Goal: Information Seeking & Learning: Learn about a topic

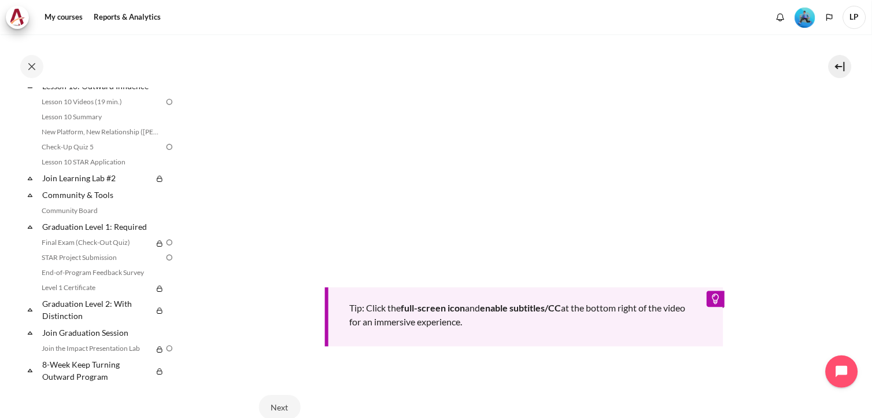
scroll to position [508, 0]
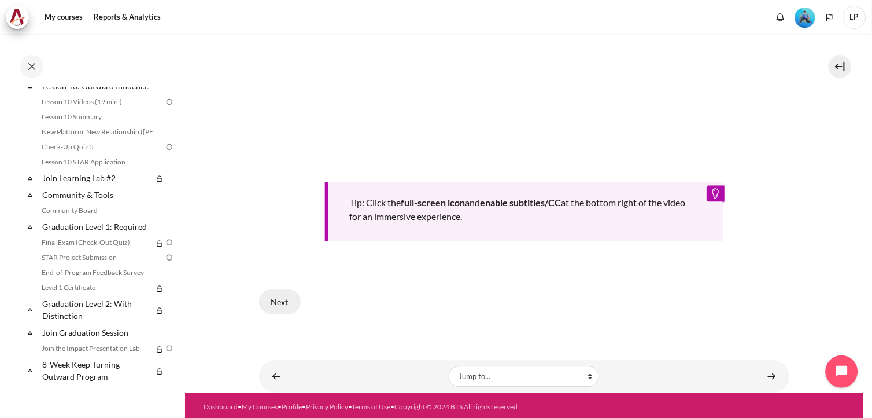
click at [285, 292] on button "Next" at bounding box center [280, 302] width 42 height 24
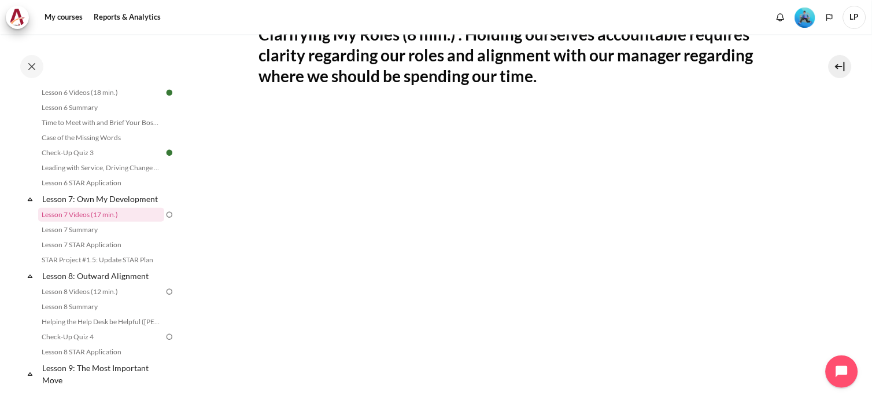
scroll to position [257, 0]
click at [818, 169] on section "My courses OPO VN B2 Lesson 7: Own My Development Lesson 7 Videos (17 min.) Les…" at bounding box center [524, 210] width 679 height 867
click at [229, 148] on section "My courses OPO VN B2 Lesson 7: Own My Development Lesson 7 Videos (17 min.) Les…" at bounding box center [524, 210] width 679 height 867
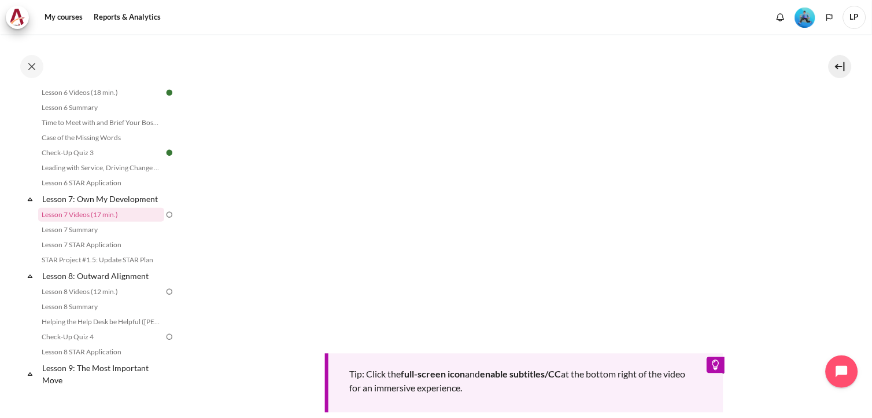
scroll to position [508, 0]
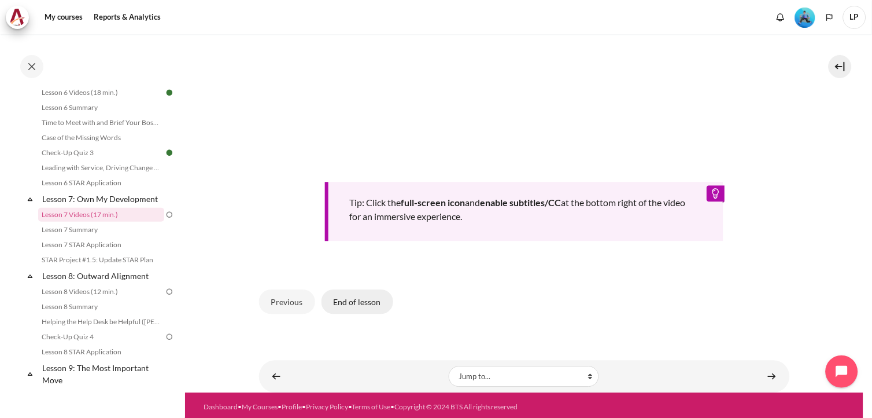
click at [372, 301] on button "End of lesson" at bounding box center [358, 302] width 72 height 24
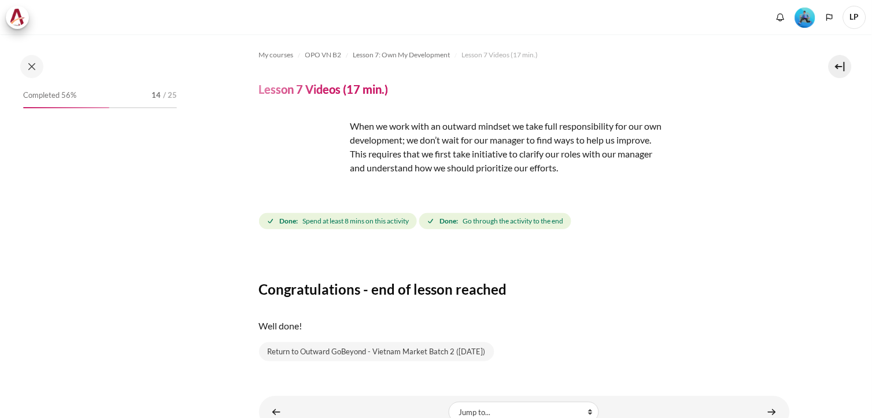
scroll to position [39, 0]
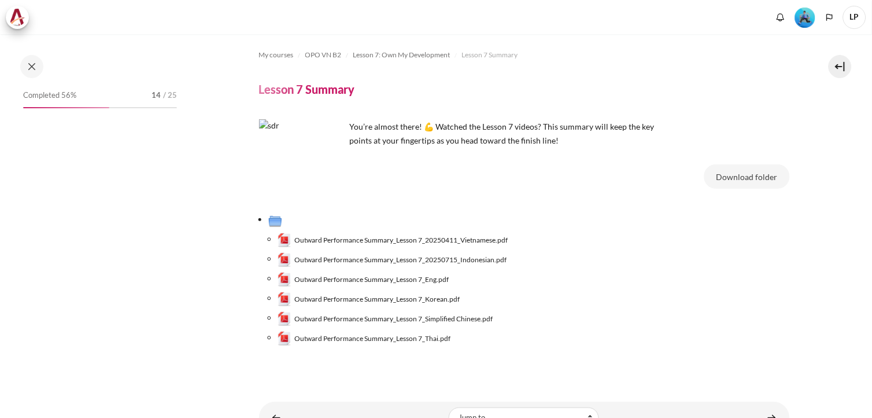
click at [730, 164] on button "Download folder" at bounding box center [748, 176] width 86 height 24
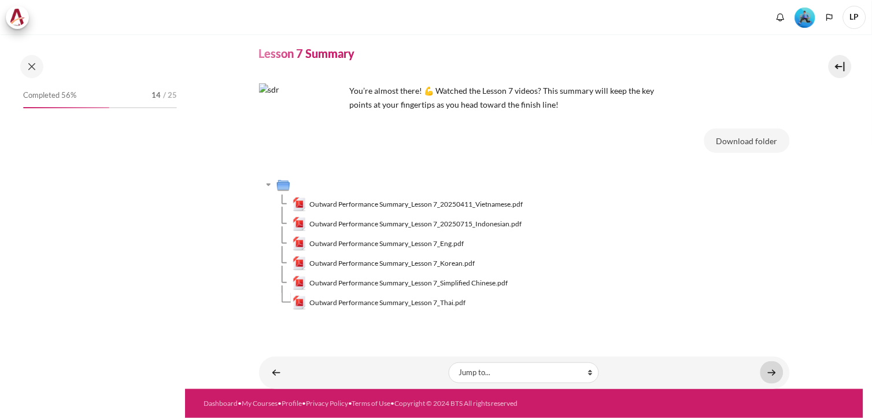
scroll to position [36, 0]
click at [762, 373] on link "Content" at bounding box center [772, 372] width 23 height 23
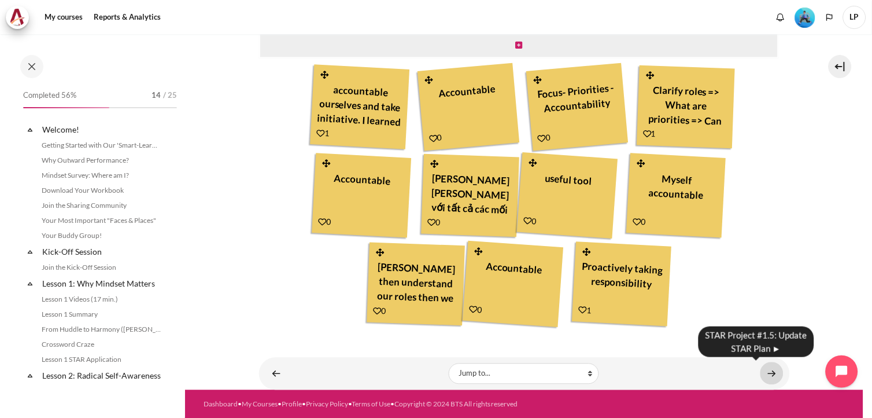
scroll to position [738, 0]
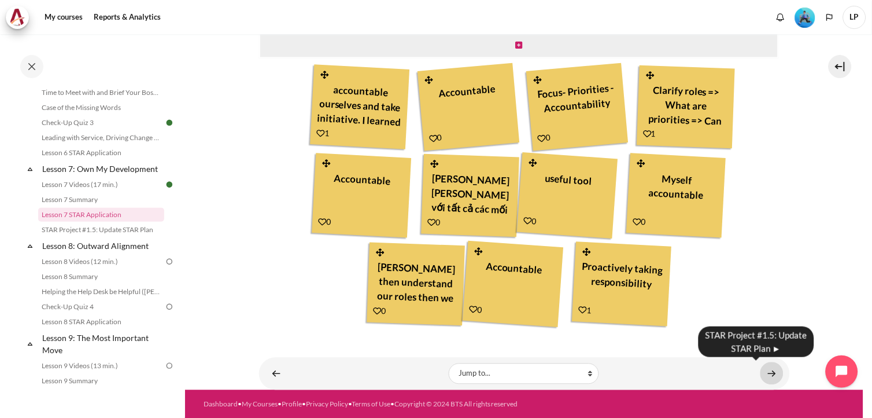
click at [764, 374] on link "Content" at bounding box center [772, 373] width 23 height 23
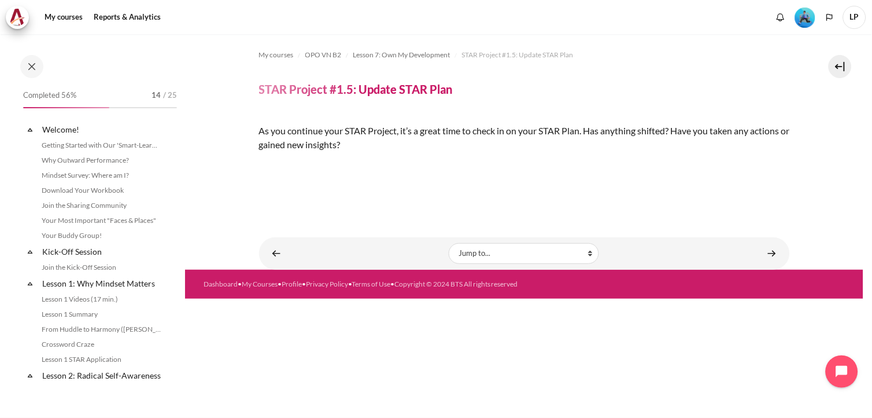
scroll to position [753, 0]
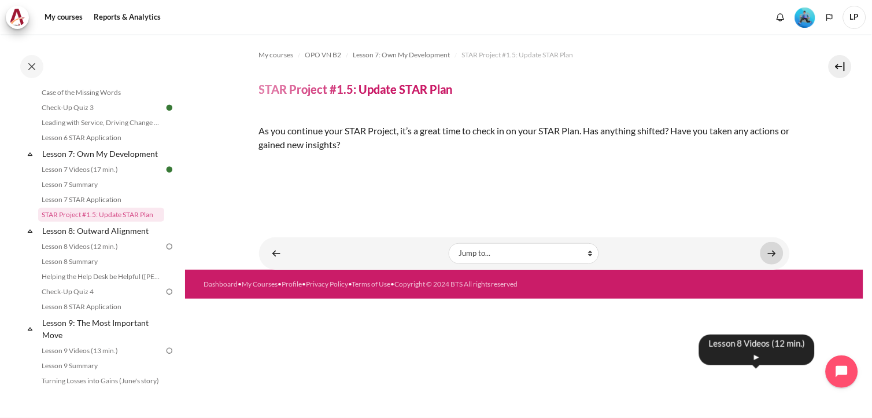
click at [765, 264] on link "Content" at bounding box center [772, 253] width 23 height 23
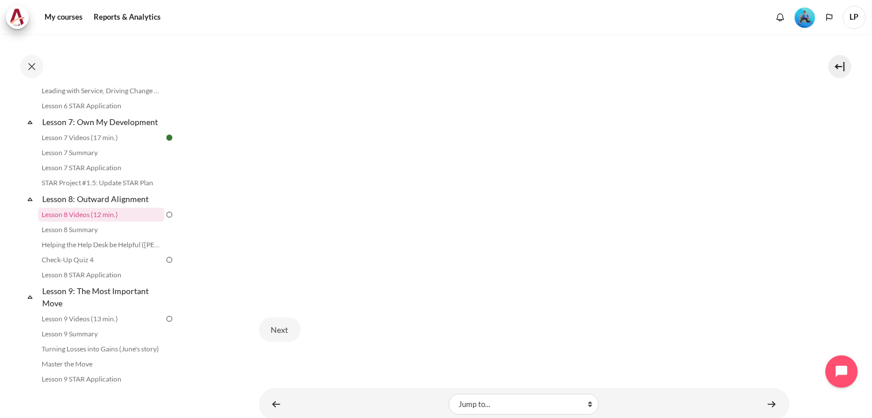
scroll to position [408, 0]
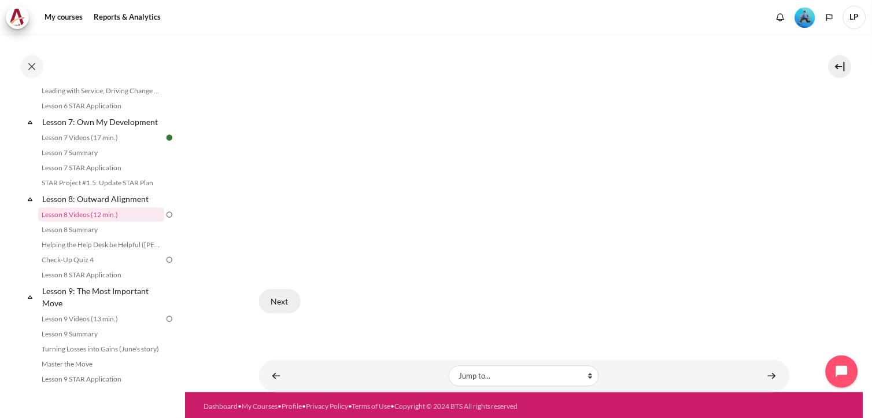
click at [283, 296] on button "Next" at bounding box center [280, 301] width 42 height 24
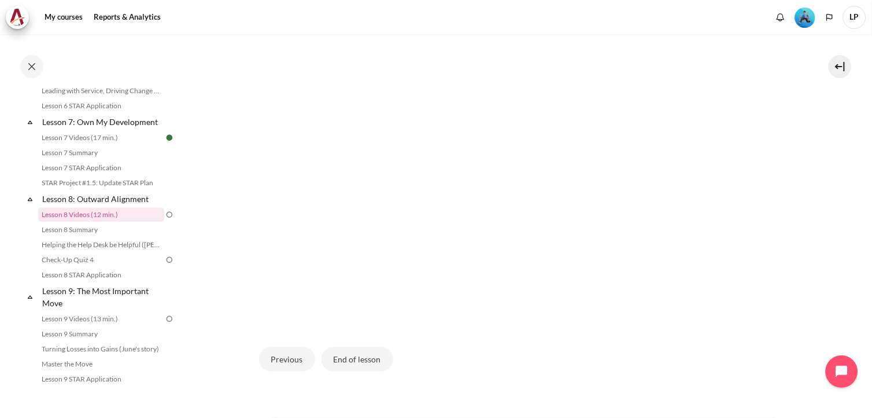
scroll to position [321, 0]
click at [356, 391] on button "End of lesson" at bounding box center [358, 388] width 72 height 24
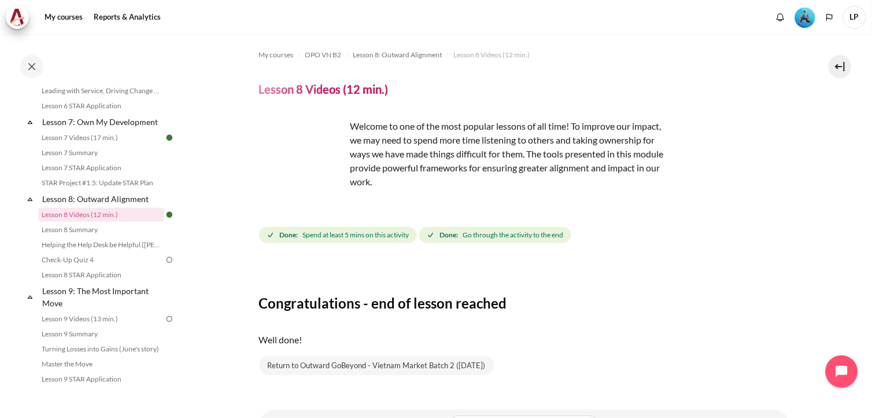
scroll to position [53, 0]
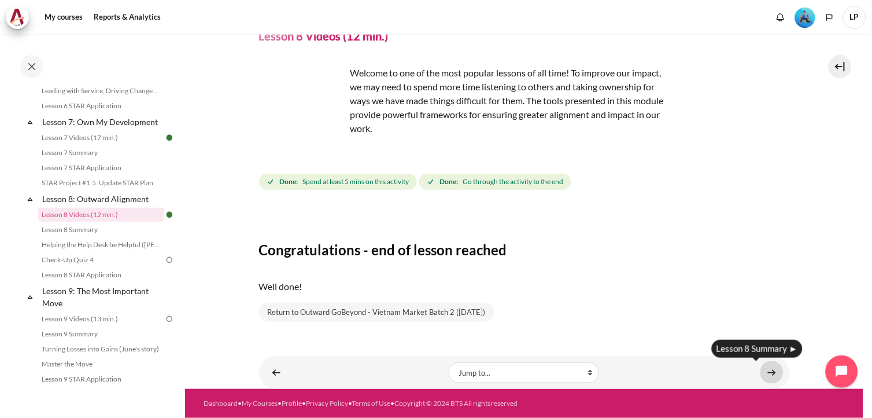
click at [768, 372] on link "Content" at bounding box center [772, 372] width 23 height 23
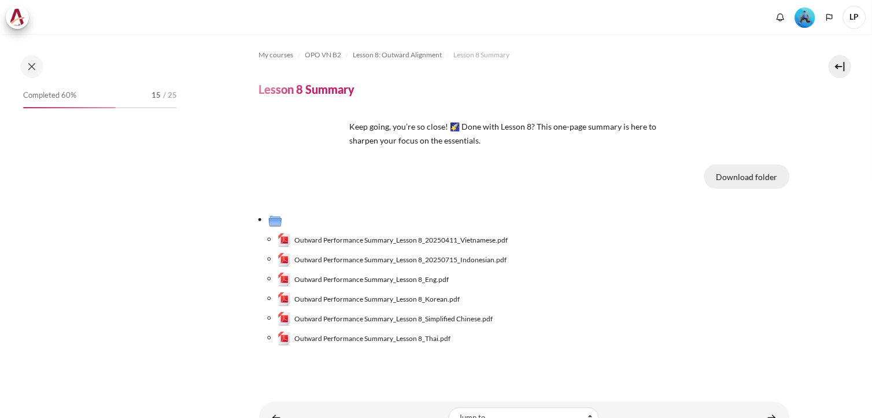
scroll to position [800, 0]
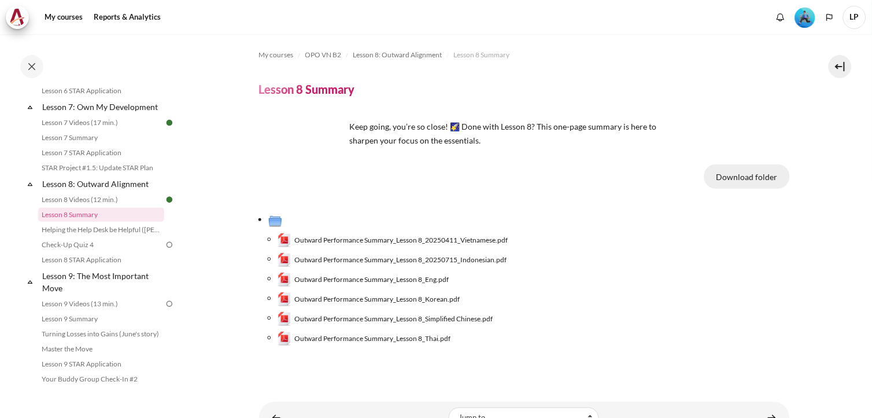
click at [768, 182] on button "Download folder" at bounding box center [748, 176] width 86 height 24
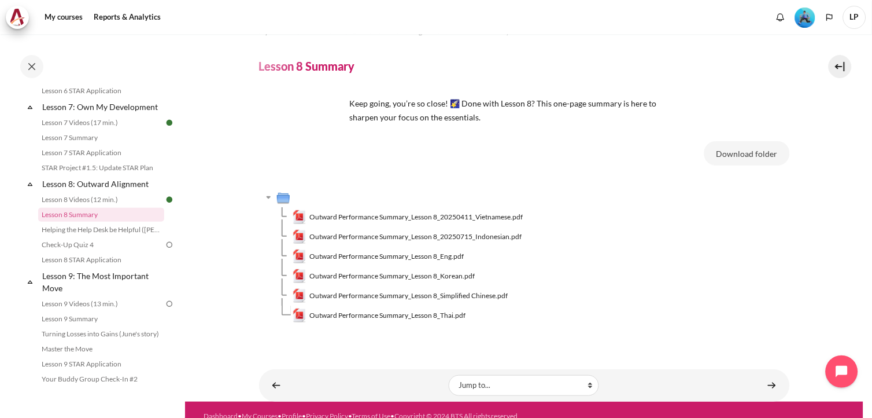
scroll to position [36, 0]
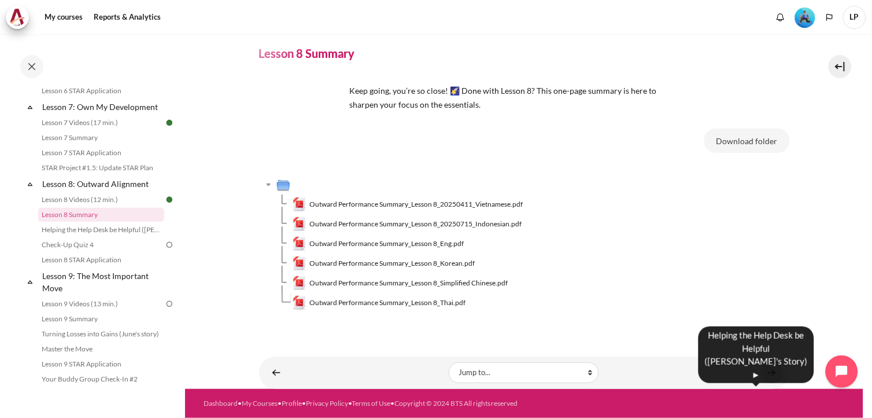
click at [766, 374] on link "Content" at bounding box center [772, 372] width 23 height 23
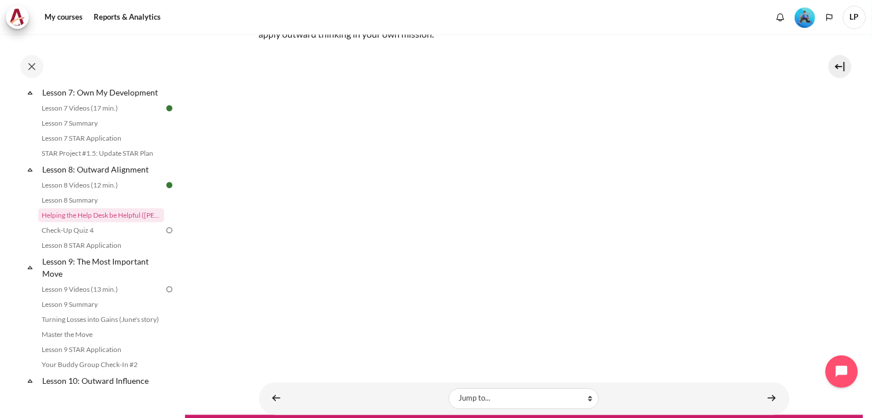
scroll to position [197, 0]
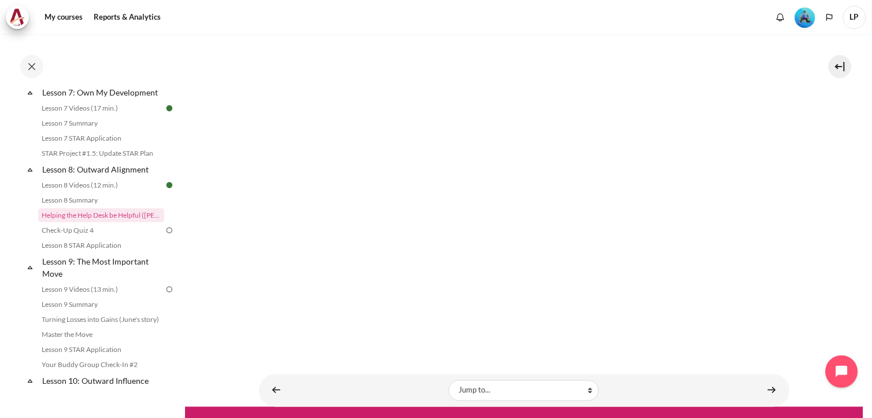
click at [246, 333] on section "My courses OPO VN B2 Lesson 8: Outward Alignment Helping the Help Desk be Helpf…" at bounding box center [524, 122] width 679 height 570
click at [761, 380] on link "Content" at bounding box center [772, 390] width 23 height 23
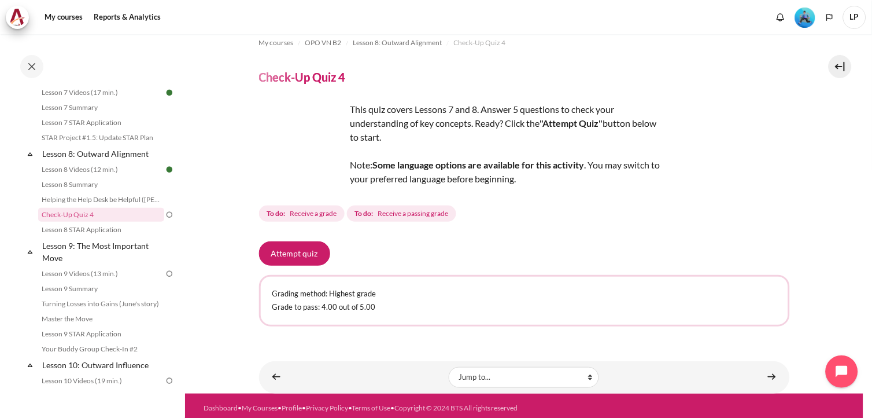
scroll to position [15, 0]
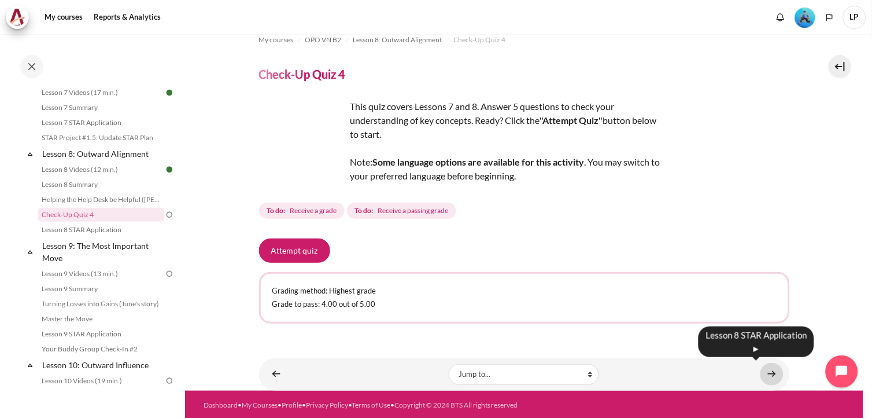
click at [777, 367] on link "Content" at bounding box center [772, 374] width 23 height 23
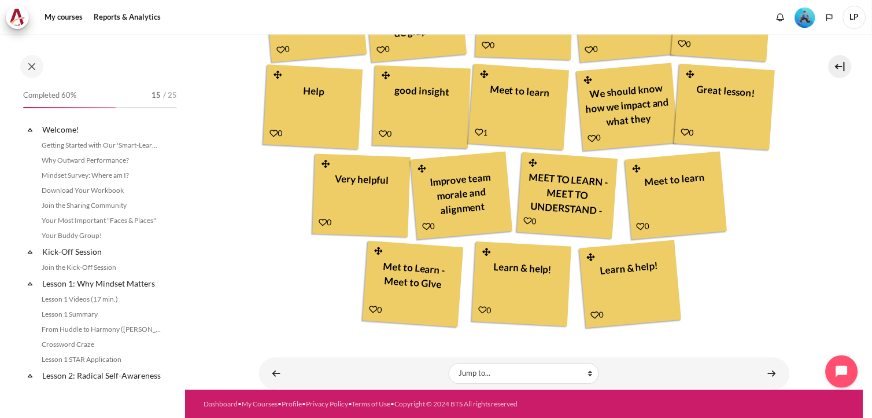
scroll to position [845, 0]
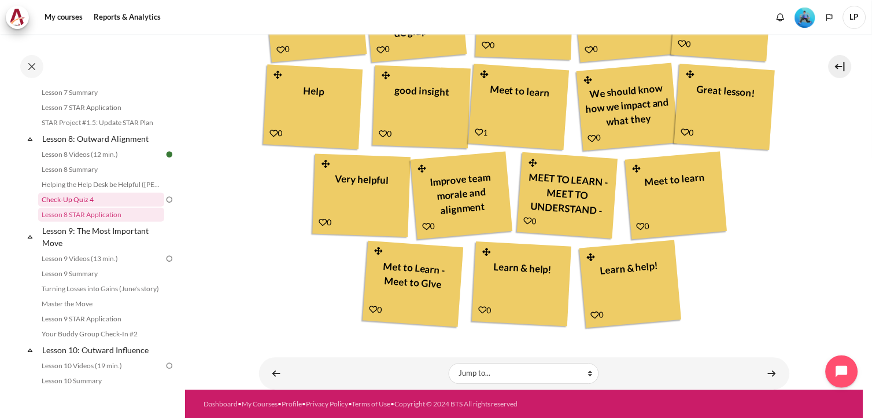
click at [84, 207] on link "Check-Up Quiz 4" at bounding box center [101, 200] width 126 height 14
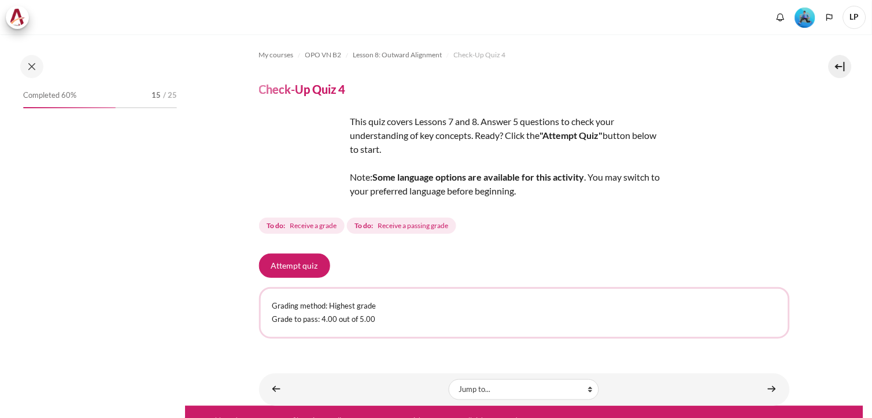
scroll to position [830, 0]
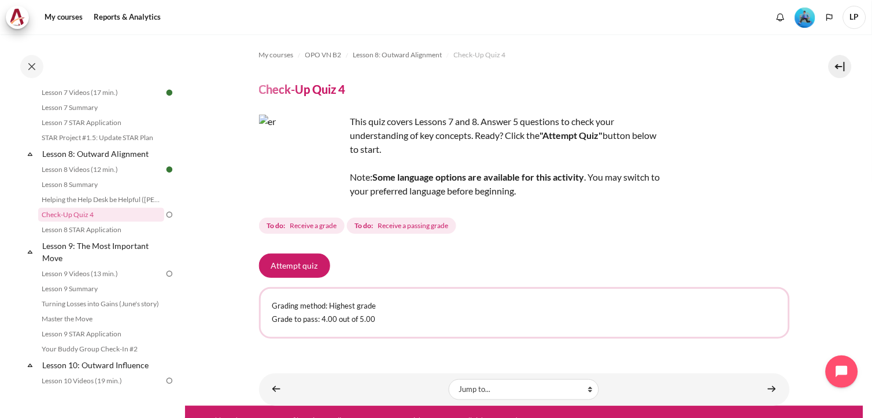
click at [211, 198] on section "My courses OPO VN B2 Lesson 8: Outward Alignment Check-Up Quiz 4 Check-Up Quiz 4" at bounding box center [524, 219] width 679 height 371
click at [218, 155] on section "My courses OPO VN B2 Lesson 8: Outward Alignment Check-Up Quiz 4 Check-Up Quiz 4" at bounding box center [524, 219] width 679 height 371
click at [213, 230] on section "My courses OPO VN B2 Lesson 8: Outward Alignment Check-Up Quiz 4 Check-Up Quiz 4" at bounding box center [524, 219] width 679 height 371
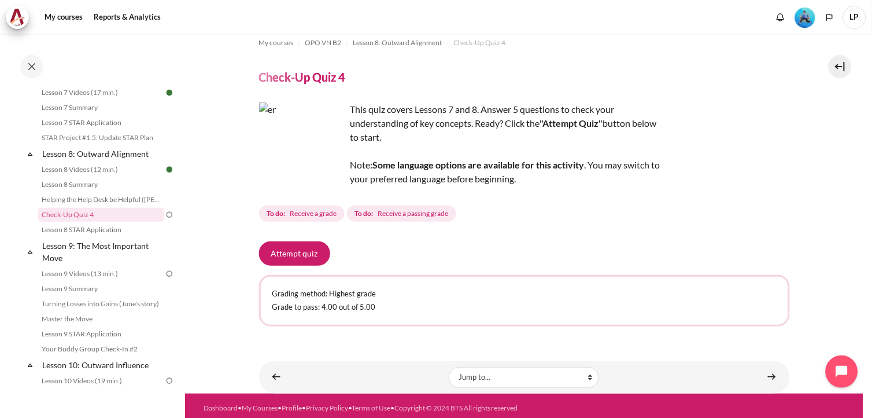
scroll to position [15, 0]
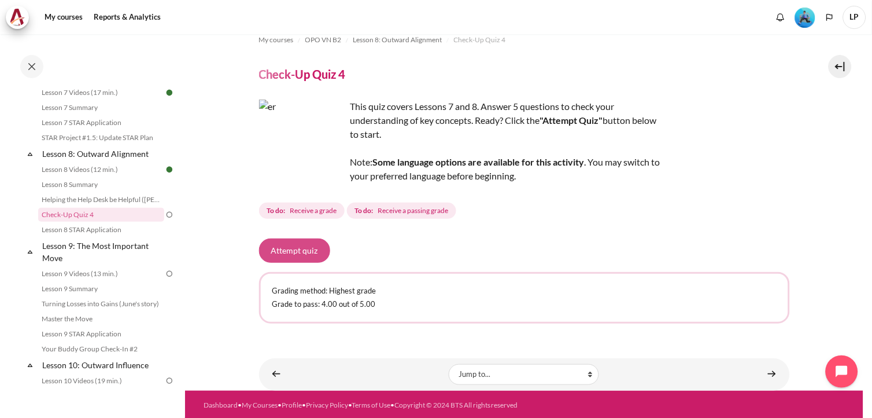
click at [307, 258] on button "Attempt quiz" at bounding box center [294, 250] width 71 height 24
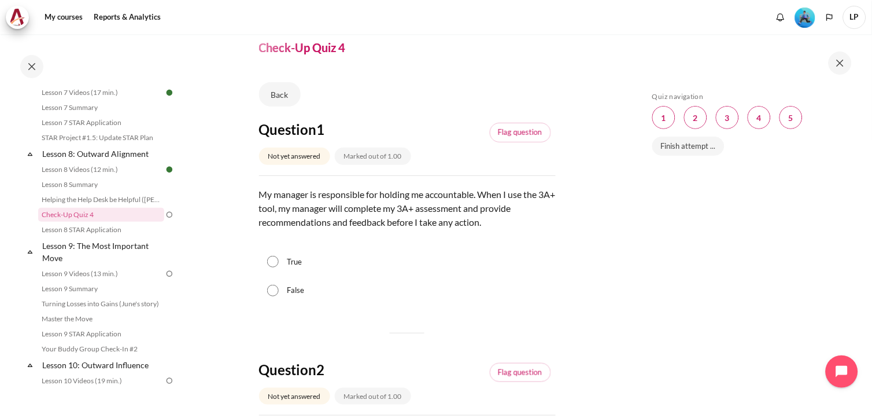
scroll to position [64, 0]
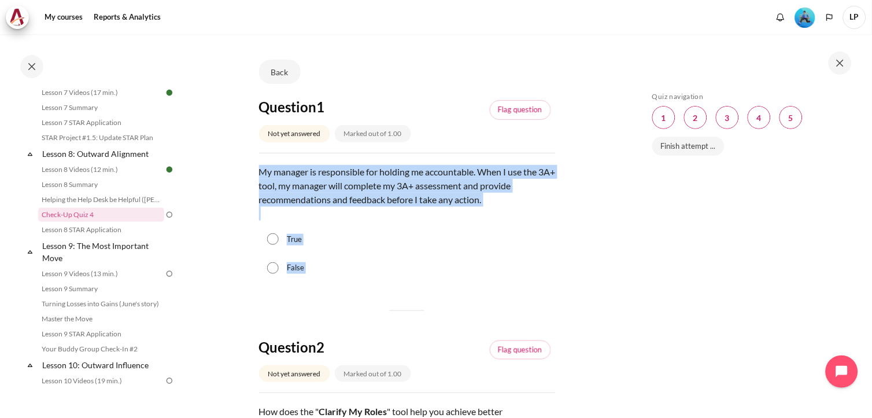
drag, startPoint x: 259, startPoint y: 195, endPoint x: 319, endPoint y: 313, distance: 132.5
copy div "My manager is responsible for holding me accountable. When I use the 3A+ tool, …"
click at [404, 193] on p "My manager is responsible for holding me accountable. When I use the 3A+ tool, …" at bounding box center [407, 193] width 297 height 56
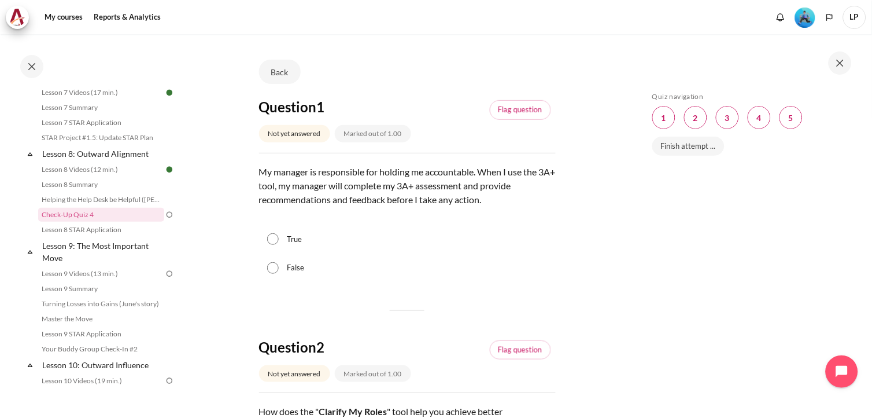
click at [275, 274] on input "False" at bounding box center [273, 268] width 12 height 12
radio input "true"
click at [698, 256] on div "Skip Quiz navigation Quiz navigation Question 1 This page Question 2 This page …" at bounding box center [750, 234] width 206 height 285
click at [796, 263] on div "Skip Quiz navigation Quiz navigation Question 1 This page Question 2 This page …" at bounding box center [750, 234] width 206 height 285
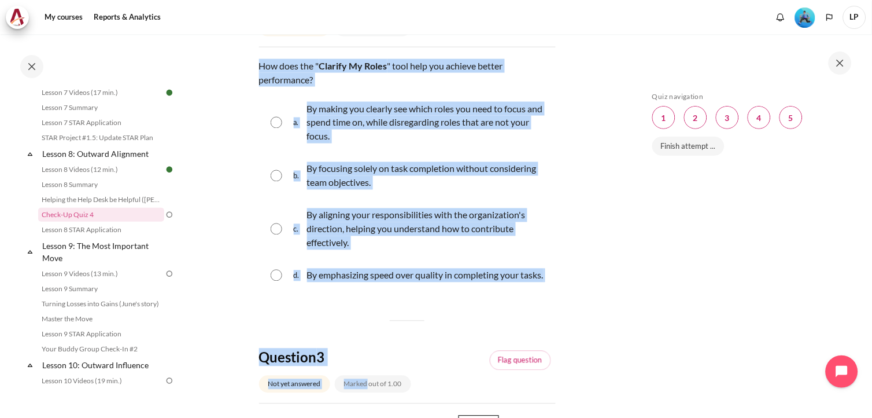
scroll to position [454, 0]
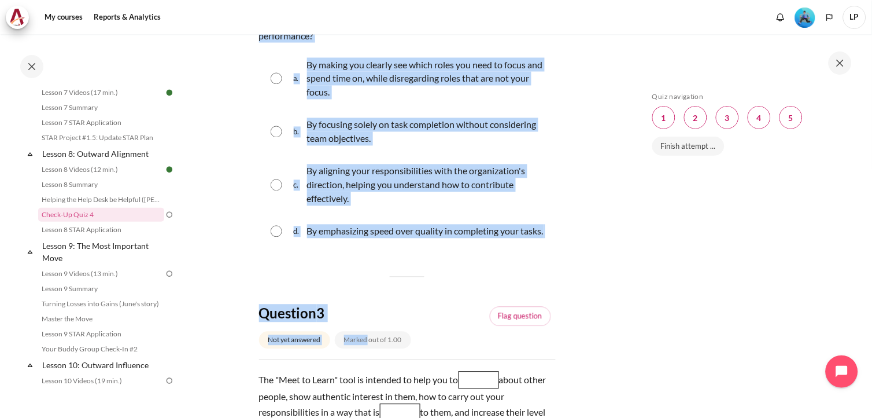
drag, startPoint x: 259, startPoint y: 257, endPoint x: 426, endPoint y: 298, distance: 172.0
click at [426, 249] on div "Question text How does the " Clarify My Roles " tool help you achieve better pe…" at bounding box center [407, 132] width 297 height 234
copy div "How does the " Clarify My Roles " tool help you achieve better performance? Que…"
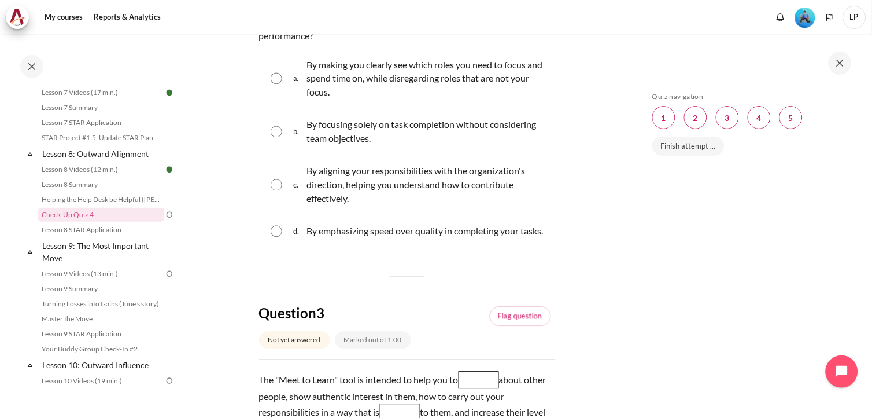
click at [651, 220] on div "Skip Quiz navigation Quiz navigation Question 1 This page Question 2 This page …" at bounding box center [750, 234] width 206 height 285
click at [281, 191] on input "Content" at bounding box center [277, 185] width 12 height 12
radio input "true"
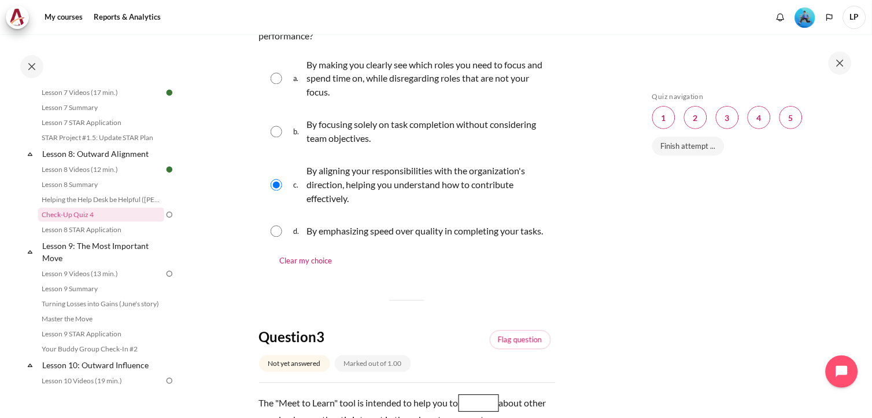
drag, startPoint x: 259, startPoint y: 60, endPoint x: 413, endPoint y: 58, distance: 153.9
click at [413, 43] on p "How does the " Clarify My Roles " tool help you achieve better performance?" at bounding box center [407, 29] width 297 height 28
drag, startPoint x: 413, startPoint y: 58, endPoint x: 337, endPoint y: 73, distance: 77.2
click at [343, 43] on p "How does the " Clarify My Roles " tool help you achieve better performance?" at bounding box center [407, 29] width 297 height 28
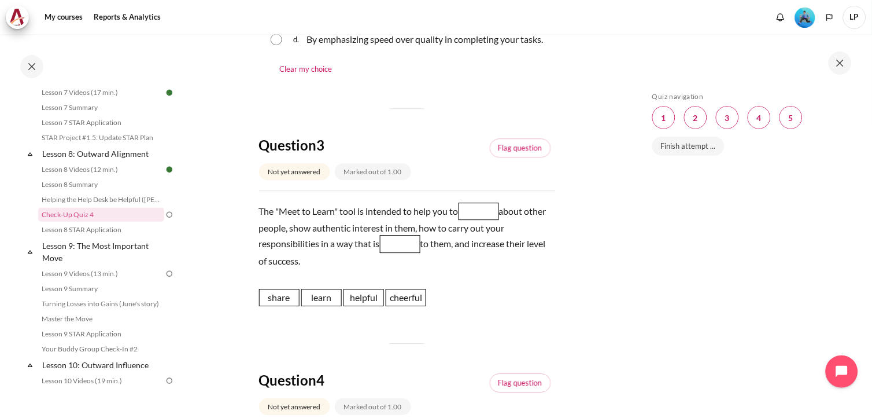
scroll to position [646, 0]
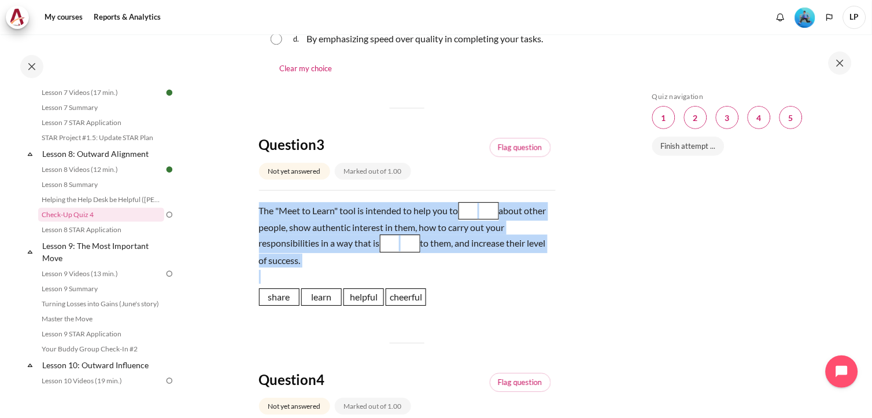
drag, startPoint x: 257, startPoint y: 279, endPoint x: 429, endPoint y: 380, distance: 198.7
click at [429, 380] on section "My courses OPO VN B2 Lesson 8: Outward Alignment Check-Up Quiz 4 Check-Up Quiz 4" at bounding box center [407, 270] width 444 height 1765
copy div "The "Meet to Learn" tool is intended to help you to Blank 1 Question 3 about ot…"
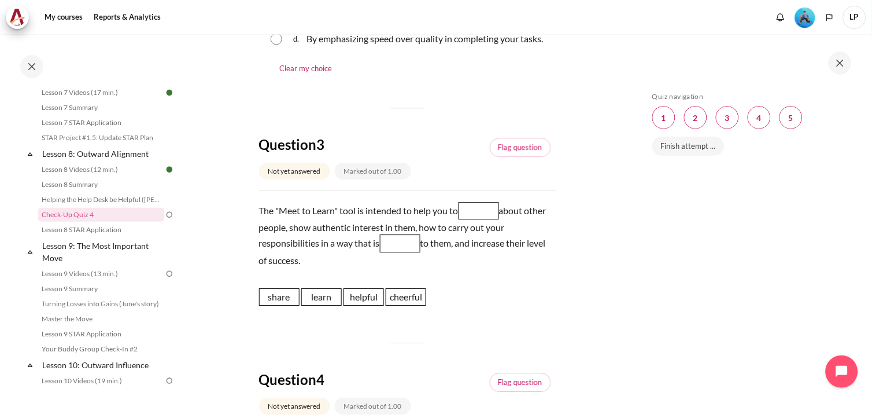
click at [652, 327] on div "Skip Quiz navigation Quiz navigation Question 1 This page Question 2 This page …" at bounding box center [750, 234] width 206 height 285
drag, startPoint x: 319, startPoint y: 371, endPoint x: 483, endPoint y: 285, distance: 185.0
click at [483, 238] on span "learn" at bounding box center [485, 229] width 40 height 17
drag, startPoint x: 363, startPoint y: 370, endPoint x: 401, endPoint y: 315, distance: 66.6
click at [401, 270] on span "helpful" at bounding box center [401, 260] width 40 height 17
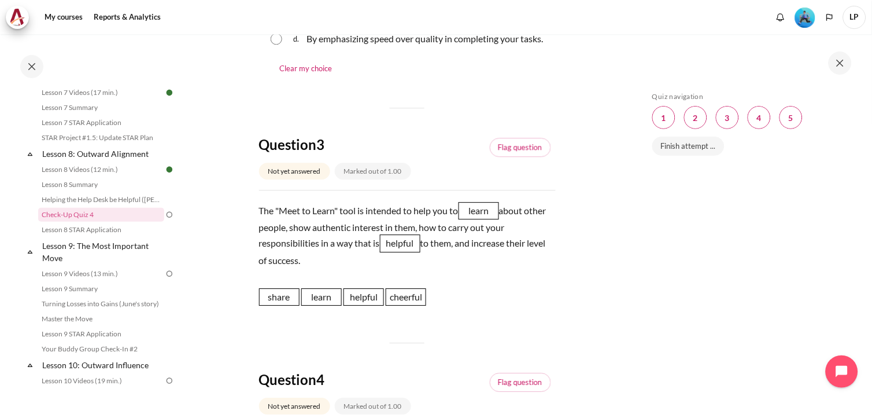
click at [579, 316] on section "My courses OPO VN B2 Lesson 8: Outward Alignment Check-Up Quiz 4 Check-Up Quiz 4" at bounding box center [407, 270] width 444 height 1765
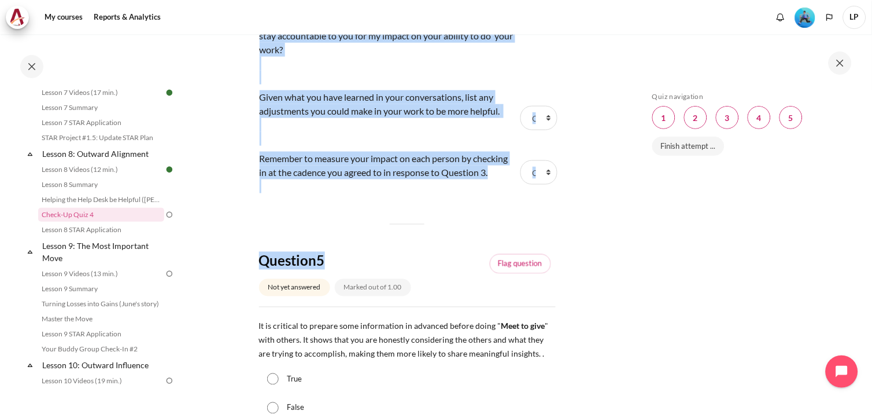
scroll to position [1289, 0]
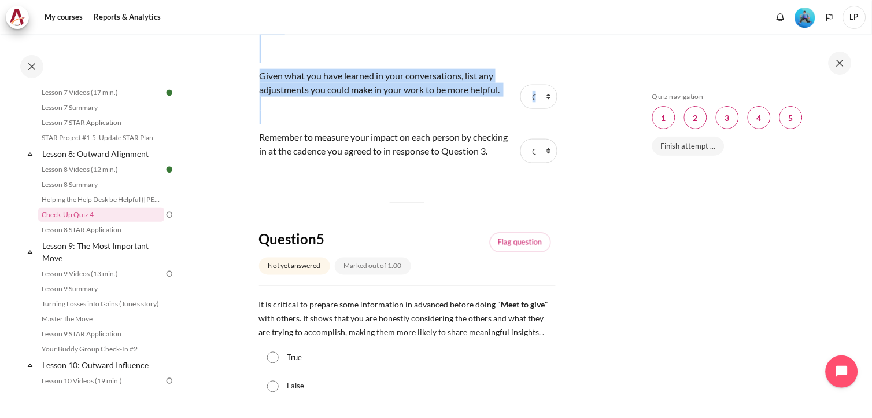
drag, startPoint x: 264, startPoint y: 296, endPoint x: 483, endPoint y: 274, distance: 219.7
copy div "The 3 Questions" Identify up to 3 people you impact at work. Then, sort the ste…"
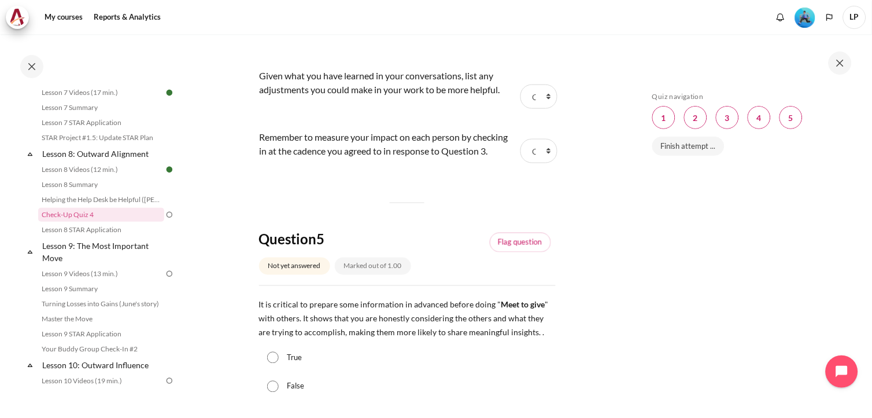
click at [639, 238] on div "Skip Quiz navigation Quiz navigation Question 1 This page Question 2 This page …" at bounding box center [750, 225] width 243 height 383
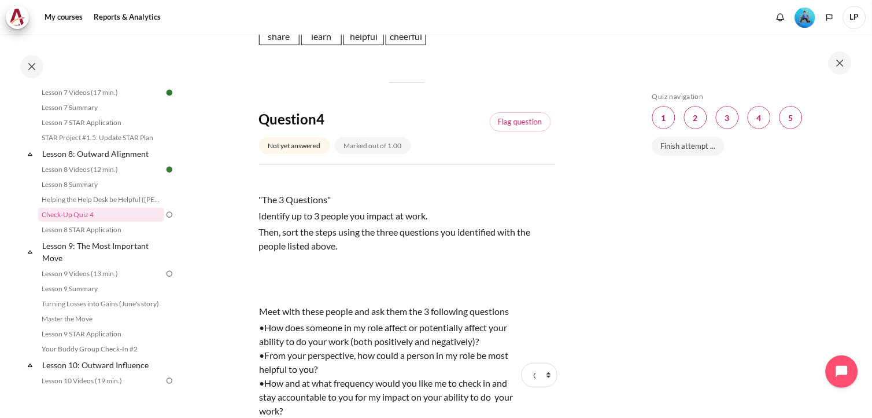
scroll to position [904, 0]
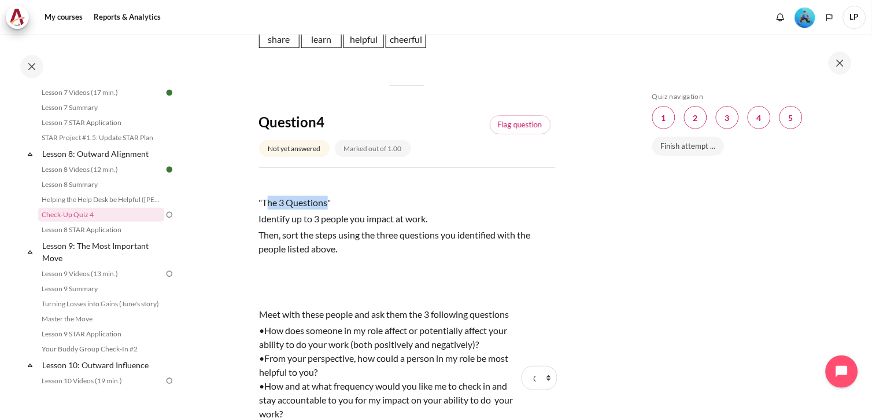
drag, startPoint x: 267, startPoint y: 295, endPoint x: 327, endPoint y: 293, distance: 60.2
click at [327, 209] on p ""The 3 Questions"" at bounding box center [407, 203] width 297 height 14
drag, startPoint x: 327, startPoint y: 293, endPoint x: 443, endPoint y: 312, distance: 117.3
click at [443, 226] on p "Identify up to 3 people you impact at work." at bounding box center [407, 219] width 297 height 14
drag, startPoint x: 443, startPoint y: 312, endPoint x: 320, endPoint y: 326, distance: 123.4
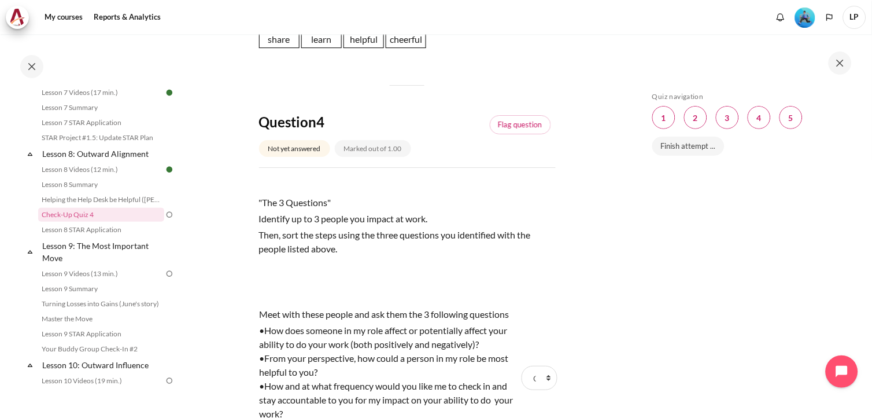
click at [321, 300] on div ""The 3 Questions" Identify up to 3 people you impact at work. Then, sort the st…" at bounding box center [407, 239] width 297 height 120
drag, startPoint x: 281, startPoint y: 326, endPoint x: 534, endPoint y: 337, distance: 253.6
click at [534, 300] on div ""The 3 Questions" Identify up to 3 people you impact at work. Then, sort the st…" at bounding box center [407, 239] width 297 height 120
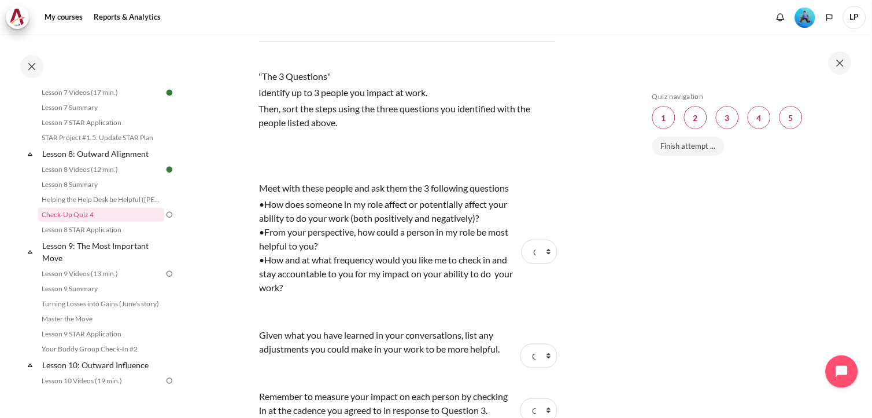
scroll to position [1032, 0]
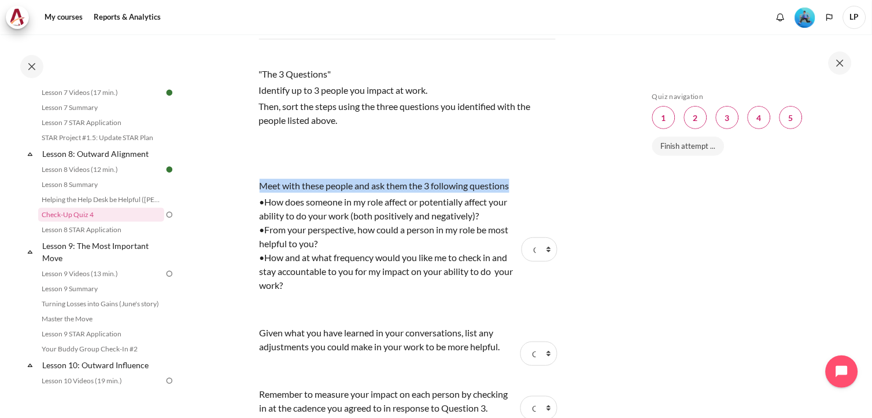
drag, startPoint x: 260, startPoint y: 280, endPoint x: 520, endPoint y: 279, distance: 259.2
click at [520, 279] on tr "Meet with these people and ask them the 3 following questions •How does someone…" at bounding box center [407, 249] width 297 height 147
click at [528, 262] on select "Choose... Step 3 Step 1 Step 2" at bounding box center [540, 249] width 36 height 24
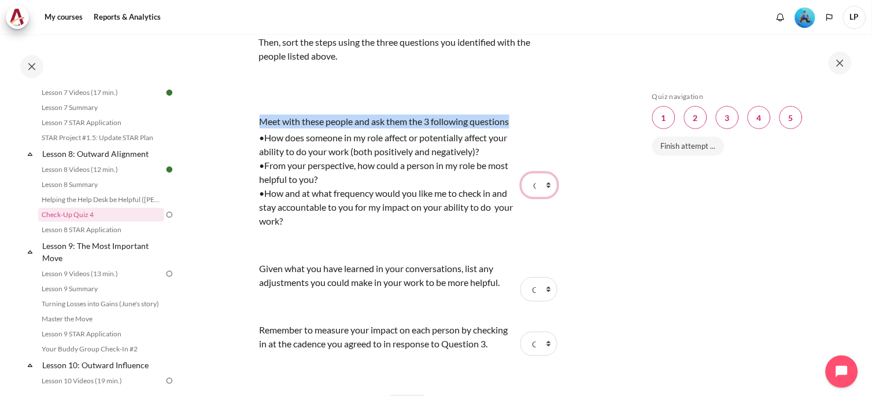
click at [547, 197] on select "Choose... Step 3 Step 1 Step 2" at bounding box center [540, 185] width 36 height 24
select select "2"
click at [522, 197] on select "Choose... Step 3 Step 1 Step 2" at bounding box center [540, 185] width 36 height 24
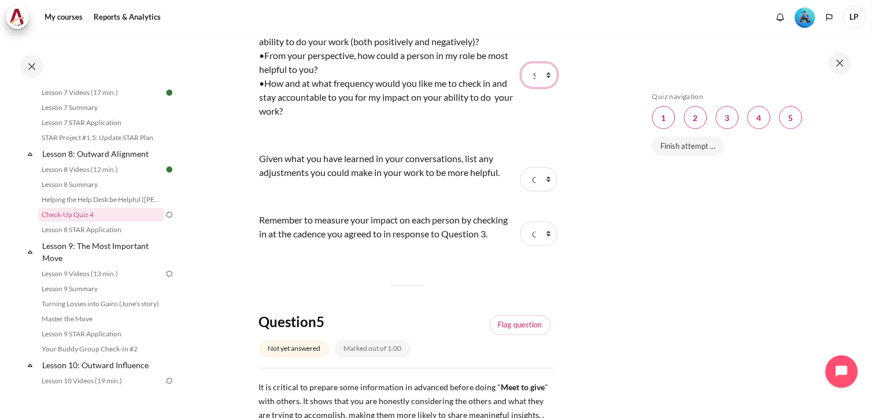
scroll to position [1225, 0]
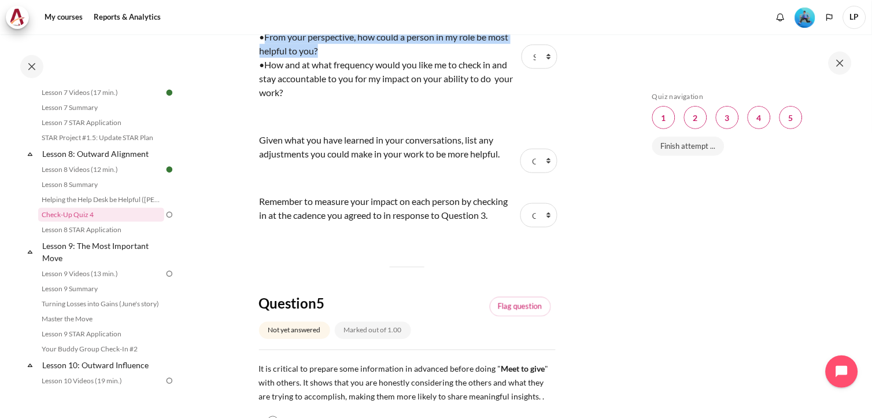
drag, startPoint x: 267, startPoint y: 131, endPoint x: 439, endPoint y: 139, distance: 172.0
click at [439, 58] on div "•From your perspective, how could a person in my role be most helpful to you?" at bounding box center [389, 44] width 259 height 28
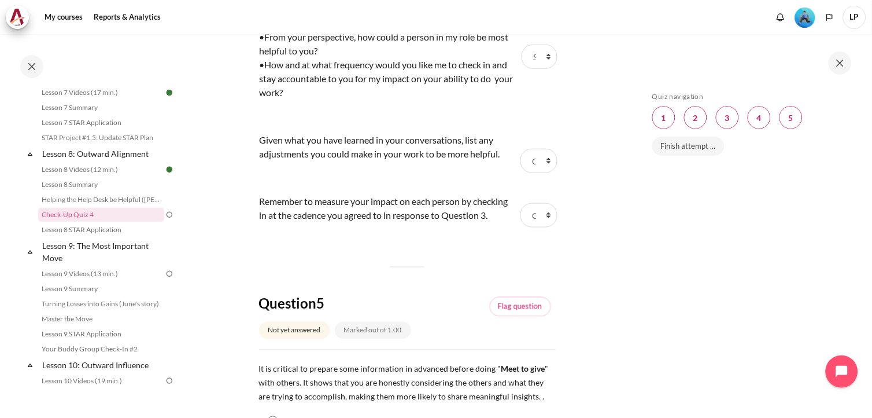
drag, startPoint x: 439, startPoint y: 139, endPoint x: 399, endPoint y: 168, distance: 48.8
click at [399, 100] on div "•How and at what frequency would you like me to check in and stay accountable t…" at bounding box center [389, 79] width 259 height 42
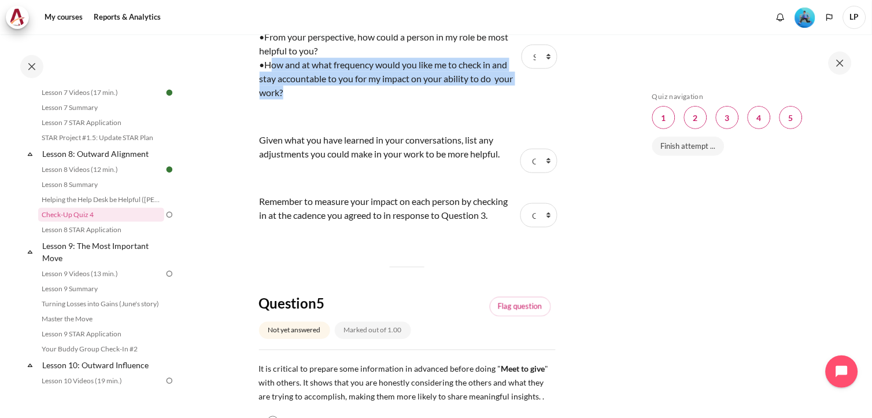
drag, startPoint x: 270, startPoint y: 158, endPoint x: 471, endPoint y: 181, distance: 202.1
click at [471, 100] on div "•How and at what frequency would you like me to check in and stay accountable t…" at bounding box center [389, 79] width 259 height 42
click at [545, 173] on select "Choose... Step 3 Step 1 Step 2" at bounding box center [539, 161] width 37 height 24
select select "3"
click at [521, 173] on select "Choose... Step 3 Step 1 Step 2" at bounding box center [539, 161] width 37 height 24
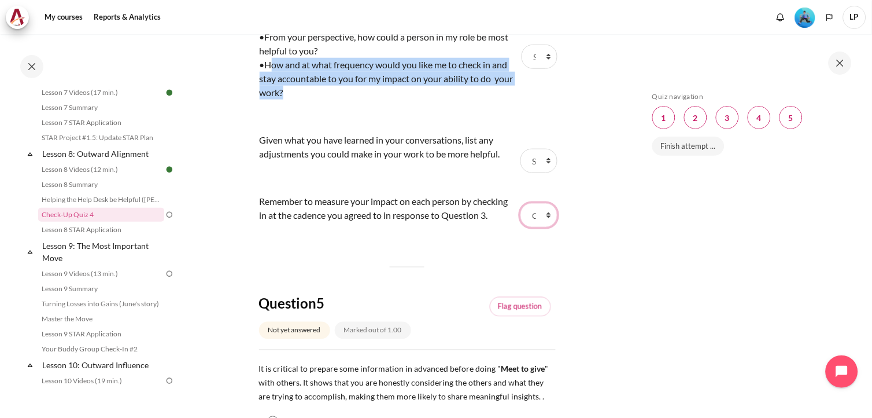
click at [539, 227] on select "Choose... Step 3 Step 1 Step 2" at bounding box center [539, 215] width 36 height 24
select select "1"
click at [521, 227] on select "Choose... Step 3 Step 1 Step 2" at bounding box center [539, 215] width 36 height 24
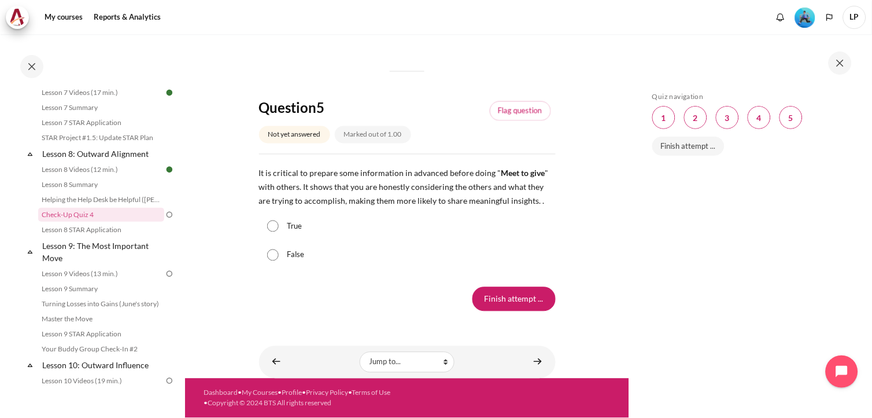
scroll to position [1482, 0]
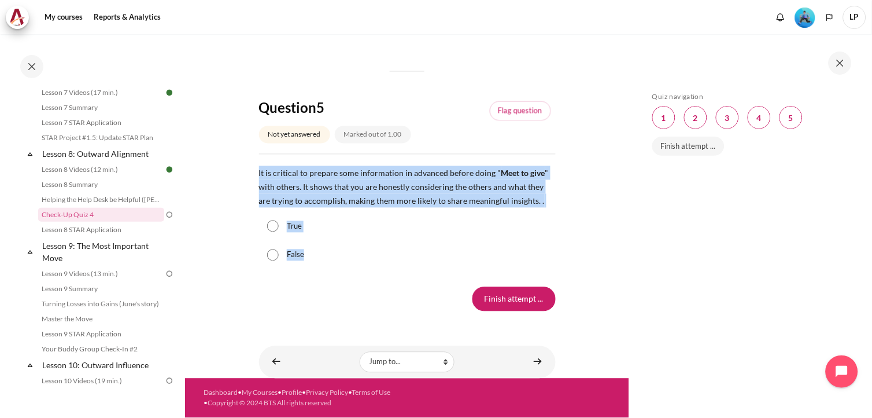
drag, startPoint x: 253, startPoint y: 235, endPoint x: 311, endPoint y: 319, distance: 101.1
copy div "It is critical to prepare some information in advanced before doing " Meet to g…"
drag, startPoint x: 269, startPoint y: 288, endPoint x: 419, endPoint y: 268, distance: 151.2
click at [269, 232] on input "True" at bounding box center [273, 226] width 12 height 12
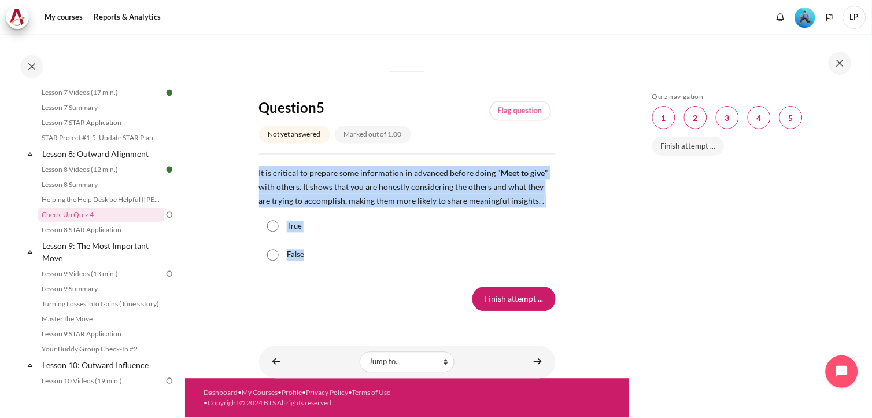
radio input "true"
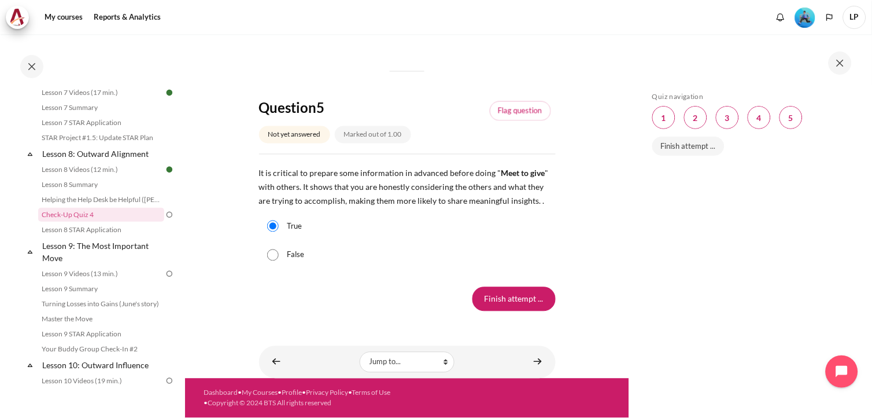
scroll to position [1547, 0]
click at [524, 294] on input "Finish attempt ..." at bounding box center [514, 299] width 83 height 24
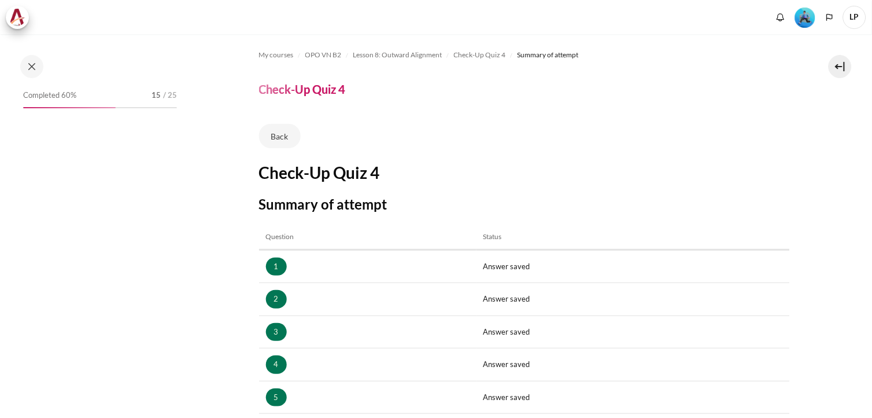
scroll to position [178, 0]
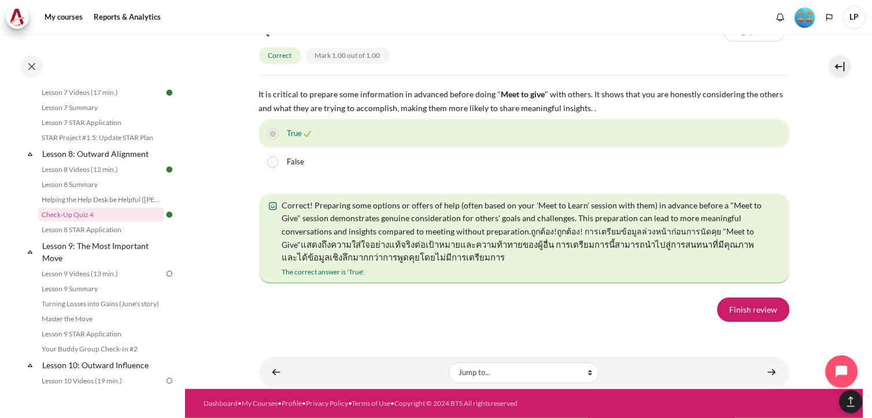
scroll to position [2201, 0]
click at [734, 310] on link "Finish review" at bounding box center [754, 309] width 72 height 24
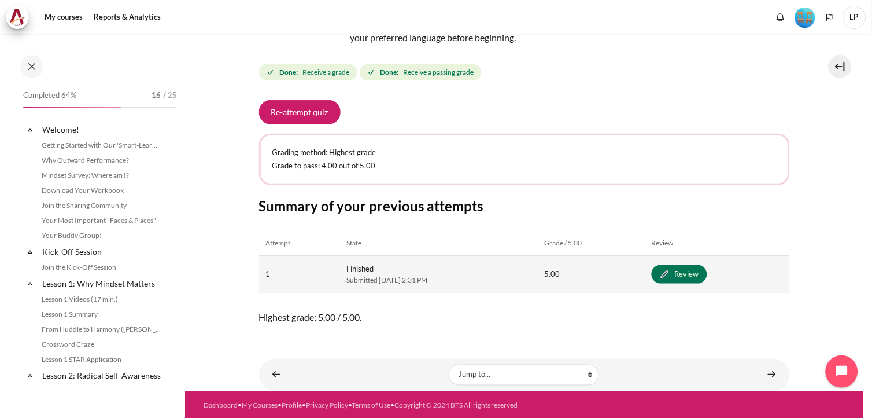
scroll to position [830, 0]
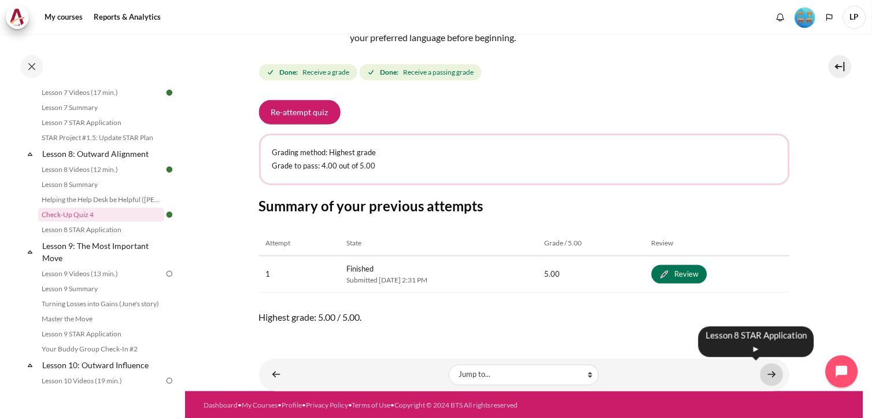
click at [771, 374] on link "Content" at bounding box center [772, 374] width 23 height 23
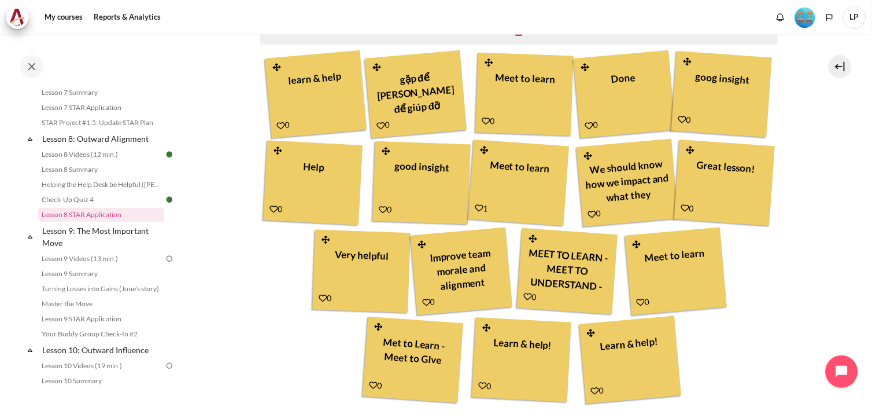
scroll to position [465, 0]
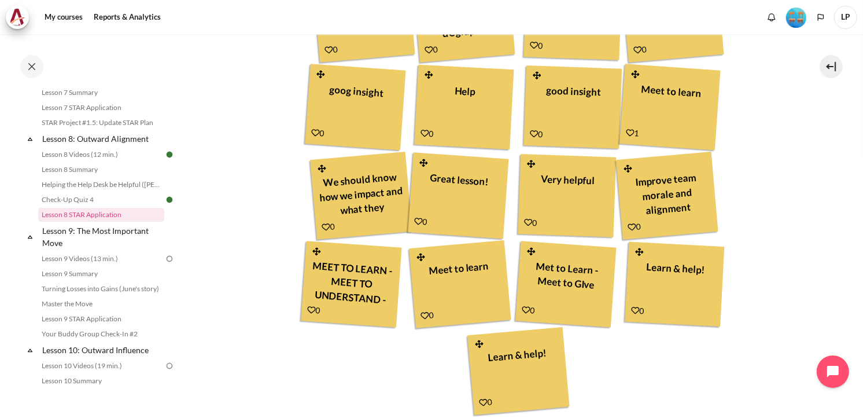
click at [765, 376] on div "My courses OPO VN B2 Lesson 8: Outward Alignment Lesson 8 STAR Application Less…" at bounding box center [520, 23] width 522 height 907
click at [765, 376] on div "Your Result learn & help 0 gặp để hiểu để giúp đỡ" at bounding box center [520, 170] width 522 height 493
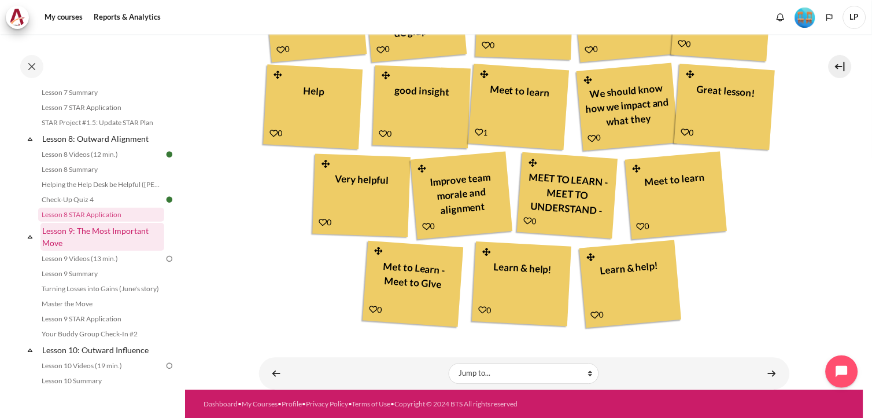
click at [60, 251] on link "Lesson 9: The Most Important Move" at bounding box center [102, 237] width 124 height 28
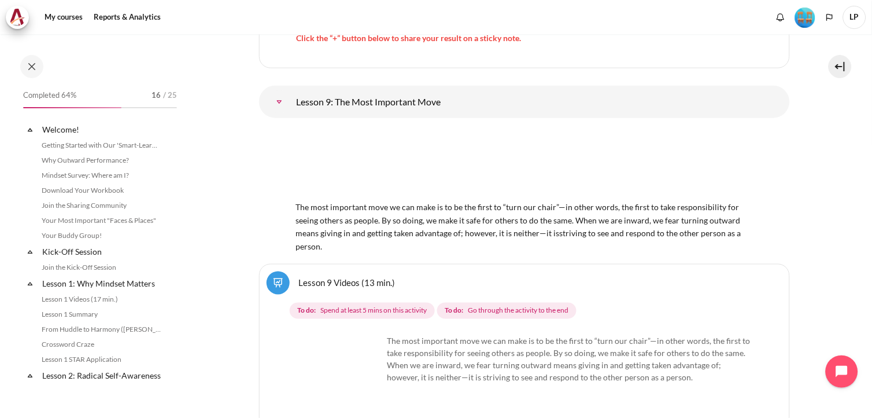
scroll to position [955, 0]
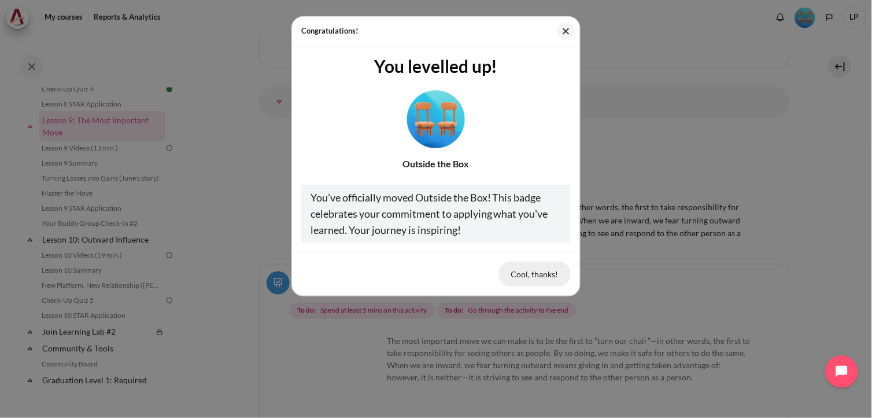
click at [543, 278] on button "Cool, thanks!" at bounding box center [535, 274] width 72 height 24
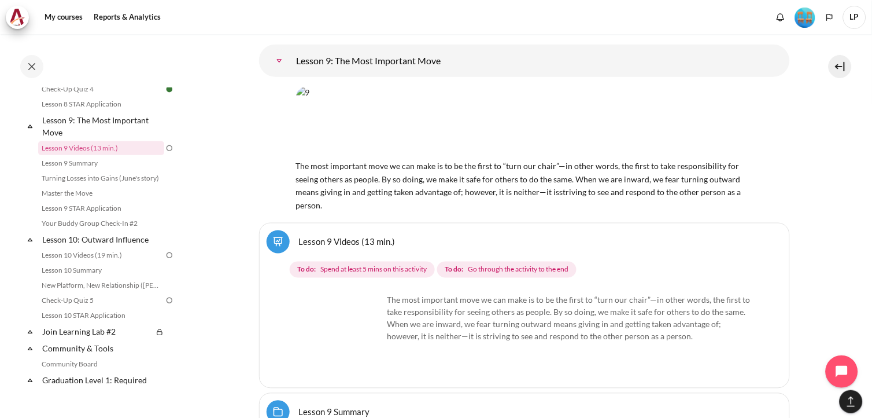
scroll to position [11129, 0]
click at [346, 293] on img "Content" at bounding box center [340, 336] width 87 height 87
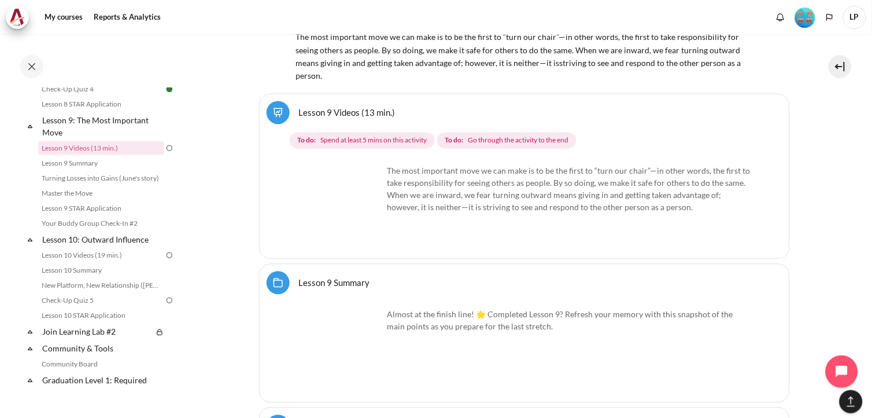
scroll to position [11258, 0]
click at [366, 164] on img "Content" at bounding box center [340, 207] width 87 height 87
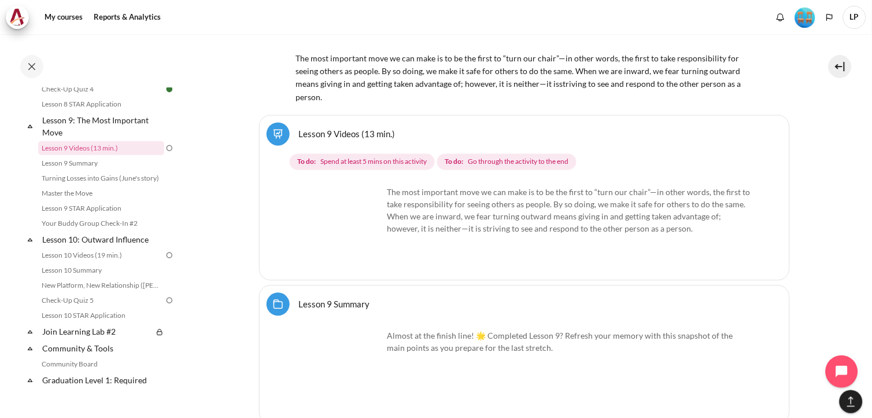
click at [362, 192] on img "Content" at bounding box center [340, 229] width 87 height 87
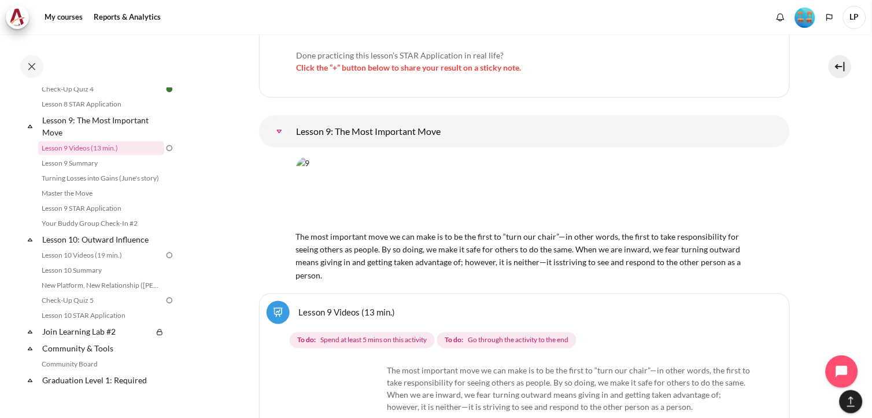
scroll to position [10937, 0]
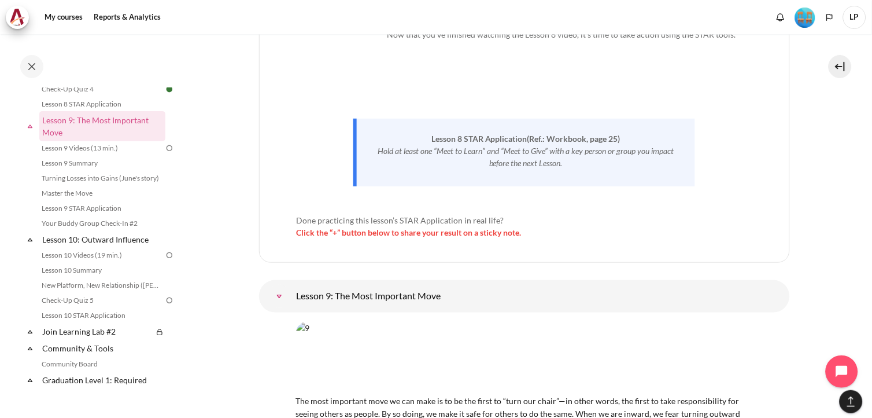
click at [408, 322] on img "Content" at bounding box center [524, 358] width 457 height 72
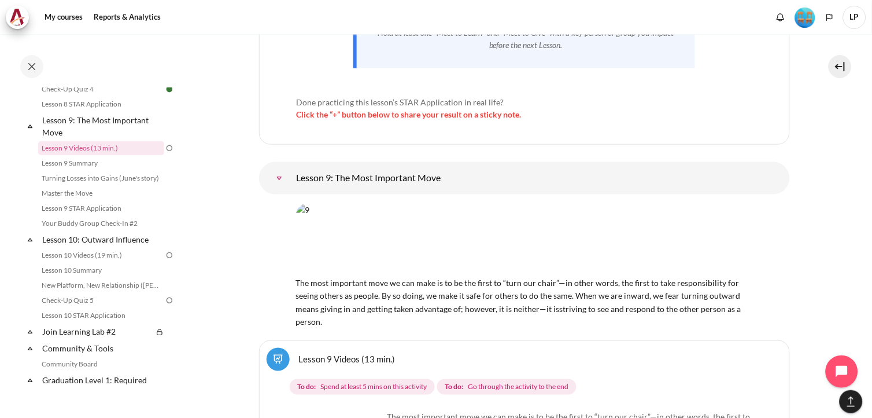
scroll to position [11193, 0]
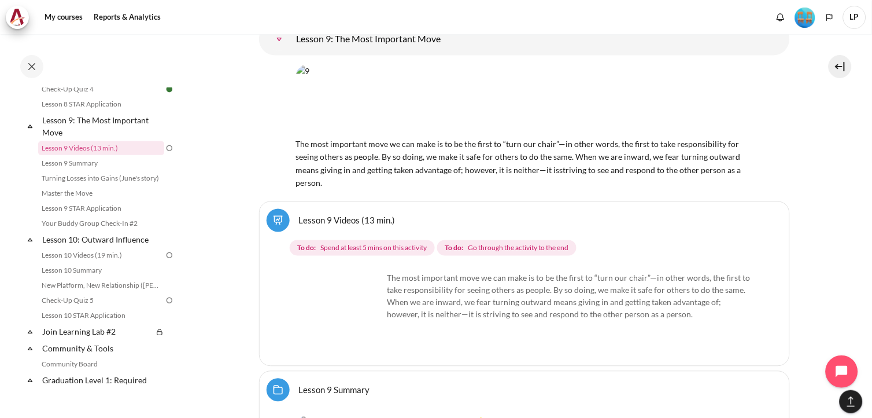
click at [299, 215] on link "Lesson 9 Videos (13 min.)" at bounding box center [347, 220] width 97 height 11
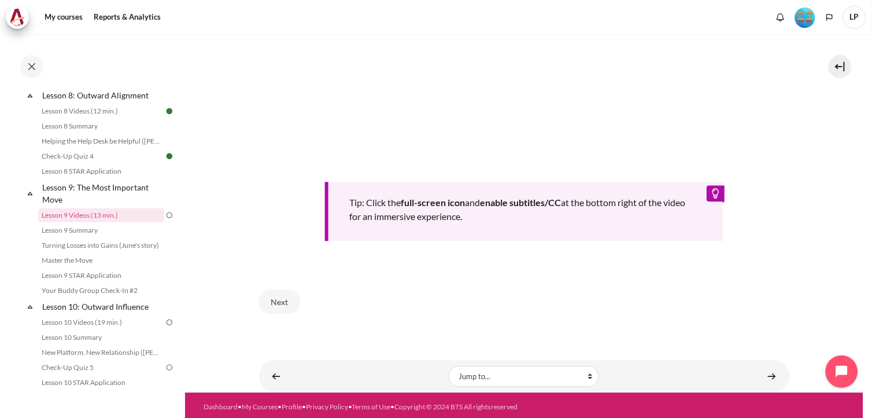
scroll to position [522, 0]
click at [279, 303] on button "Next" at bounding box center [280, 301] width 42 height 24
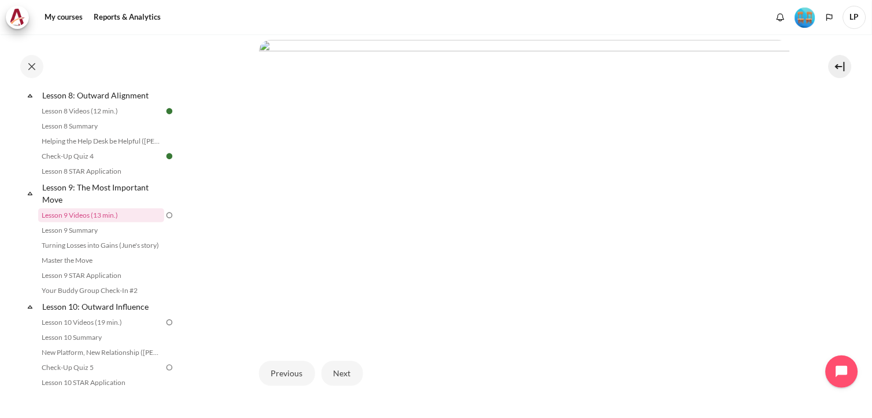
scroll to position [367, 0]
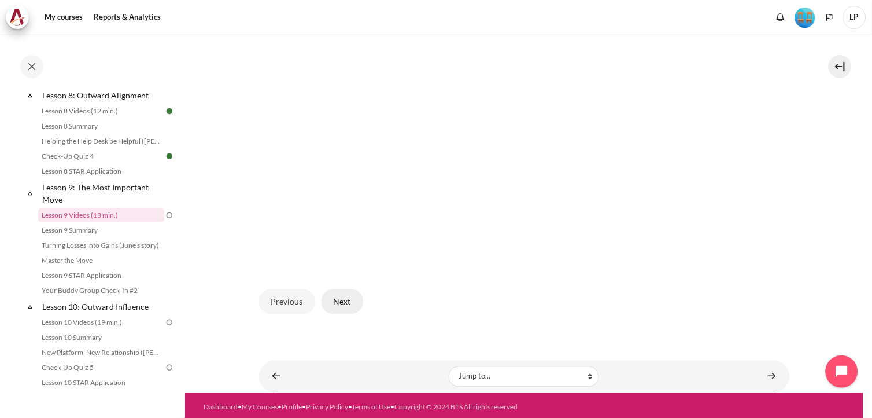
click at [346, 301] on button "Next" at bounding box center [343, 301] width 42 height 24
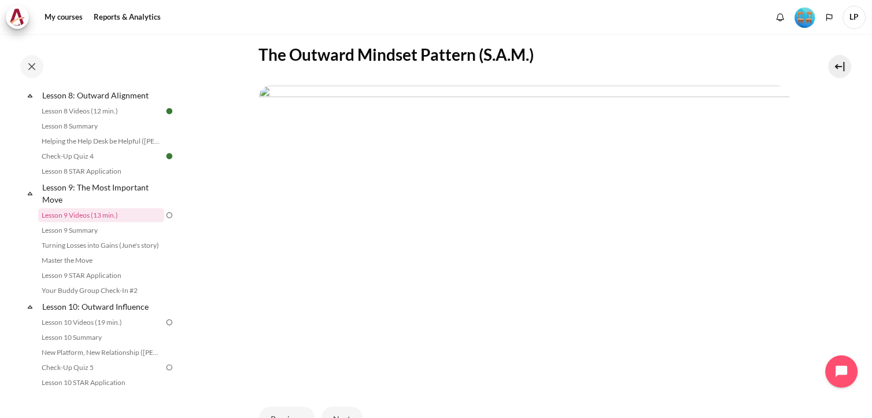
scroll to position [367, 0]
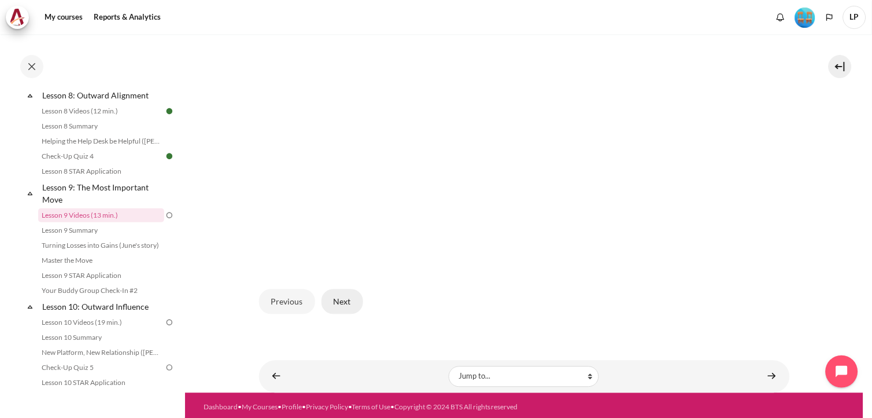
click at [342, 299] on button "Next" at bounding box center [343, 301] width 42 height 24
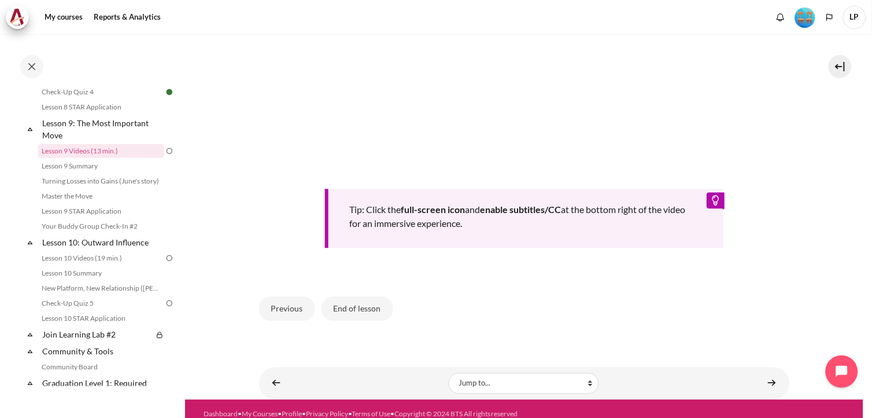
scroll to position [544, 0]
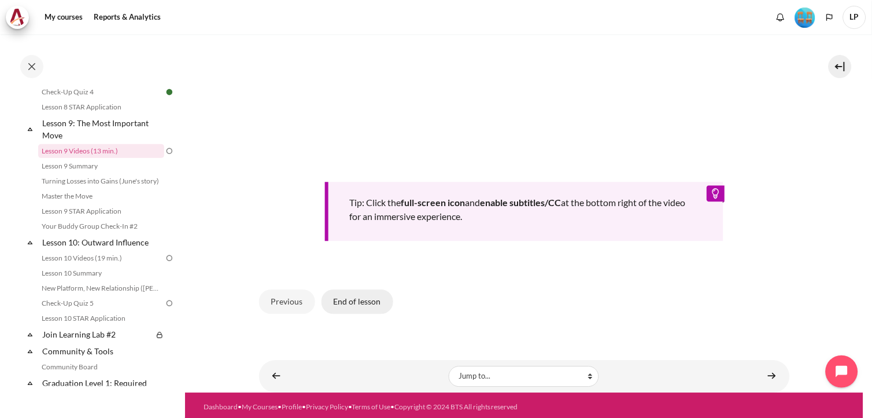
click at [372, 301] on button "End of lesson" at bounding box center [358, 301] width 72 height 24
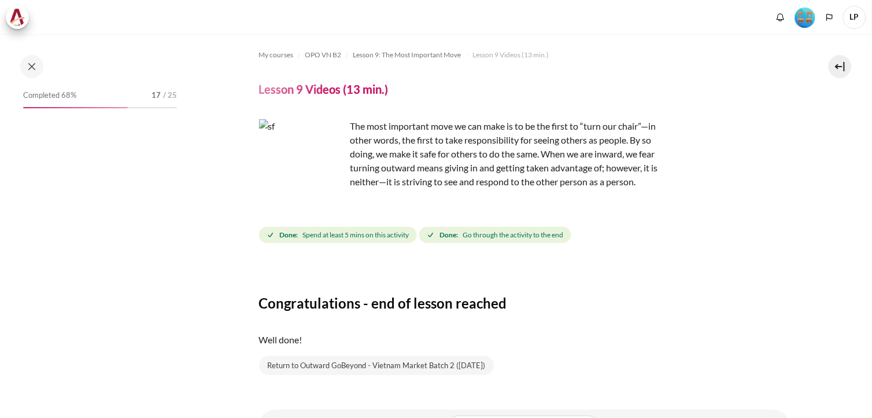
scroll to position [53, 0]
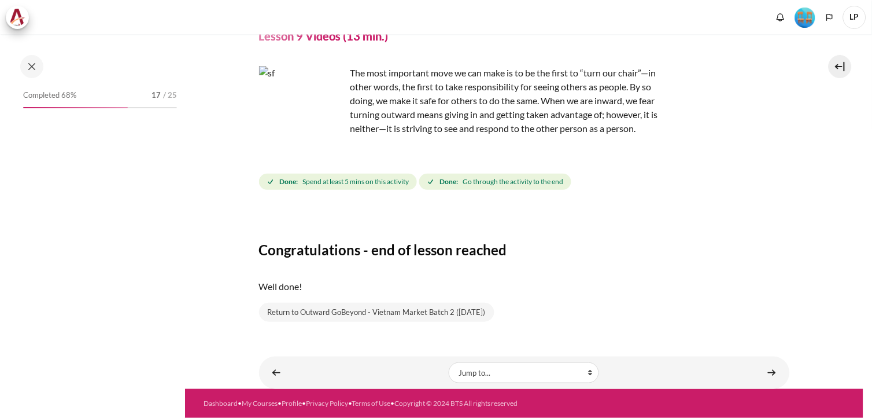
click at [766, 369] on link "Content" at bounding box center [772, 372] width 23 height 23
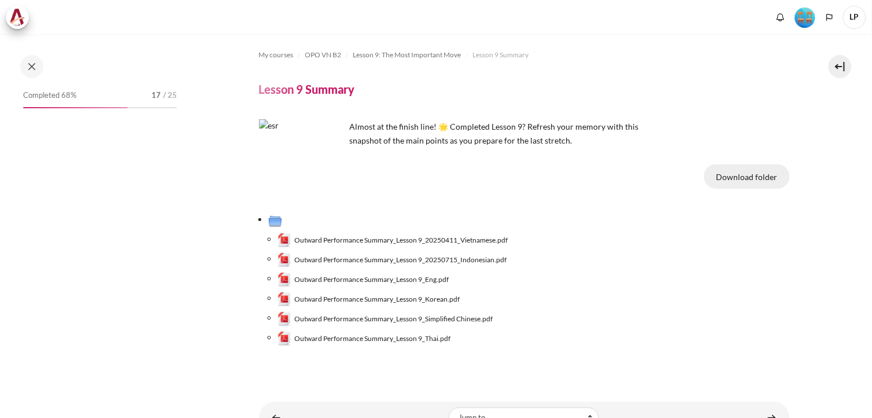
click at [760, 178] on button "Download folder" at bounding box center [748, 176] width 86 height 24
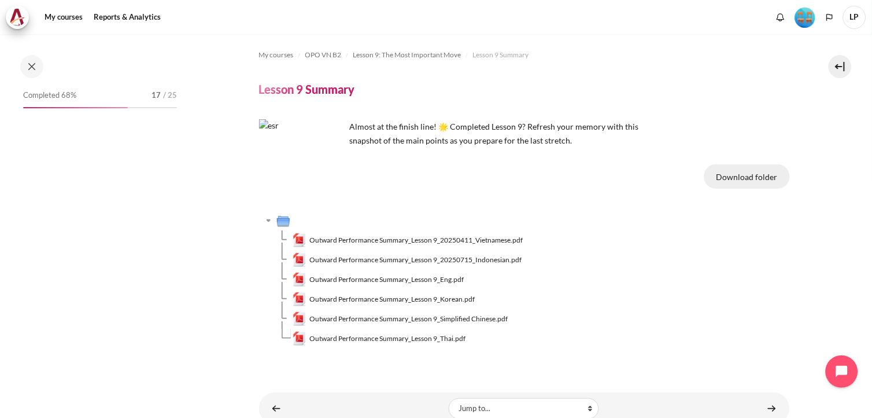
scroll to position [904, 0]
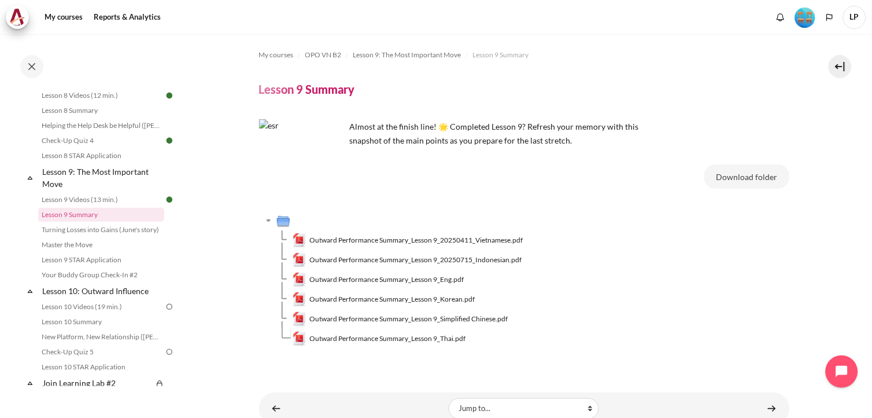
click at [251, 362] on section "My courses OPO VN B2 Lesson 9: The Most Important Move Lesson 9 Summary Lesson …" at bounding box center [524, 229] width 679 height 391
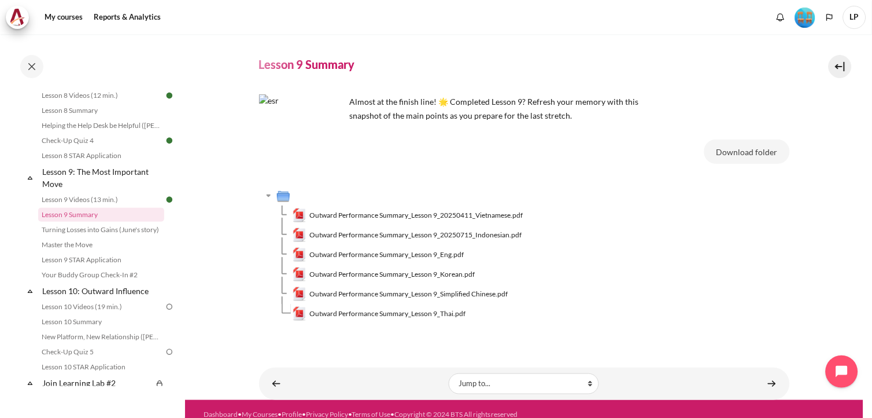
scroll to position [36, 0]
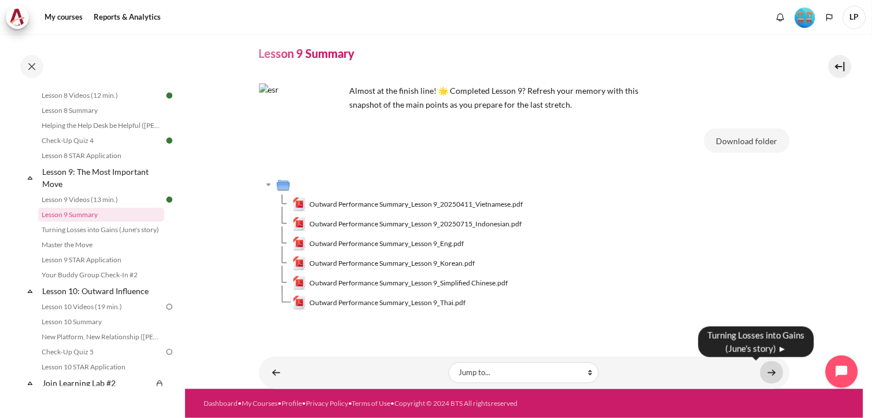
click at [767, 373] on link "Content" at bounding box center [772, 372] width 23 height 23
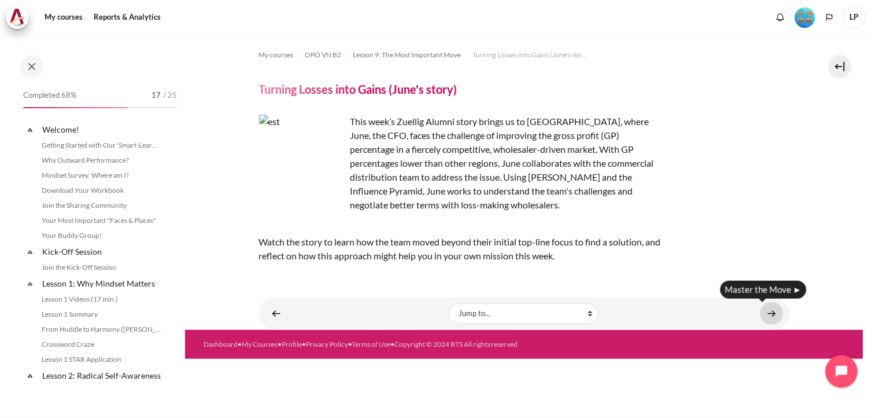
scroll to position [918, 0]
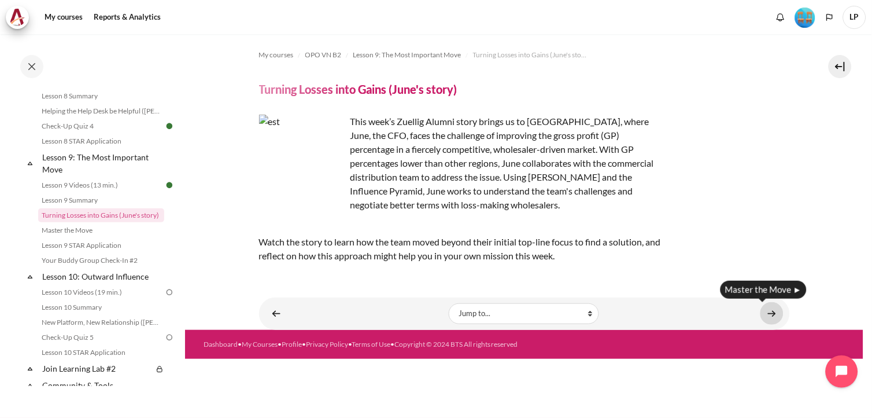
click at [773, 311] on link "Content" at bounding box center [772, 313] width 23 height 23
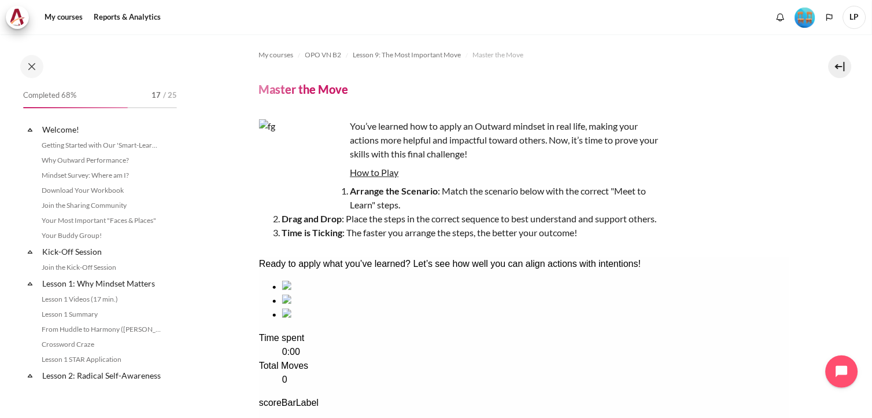
scroll to position [933, 0]
